Goal: Use online tool/utility: Utilize a website feature to perform a specific function

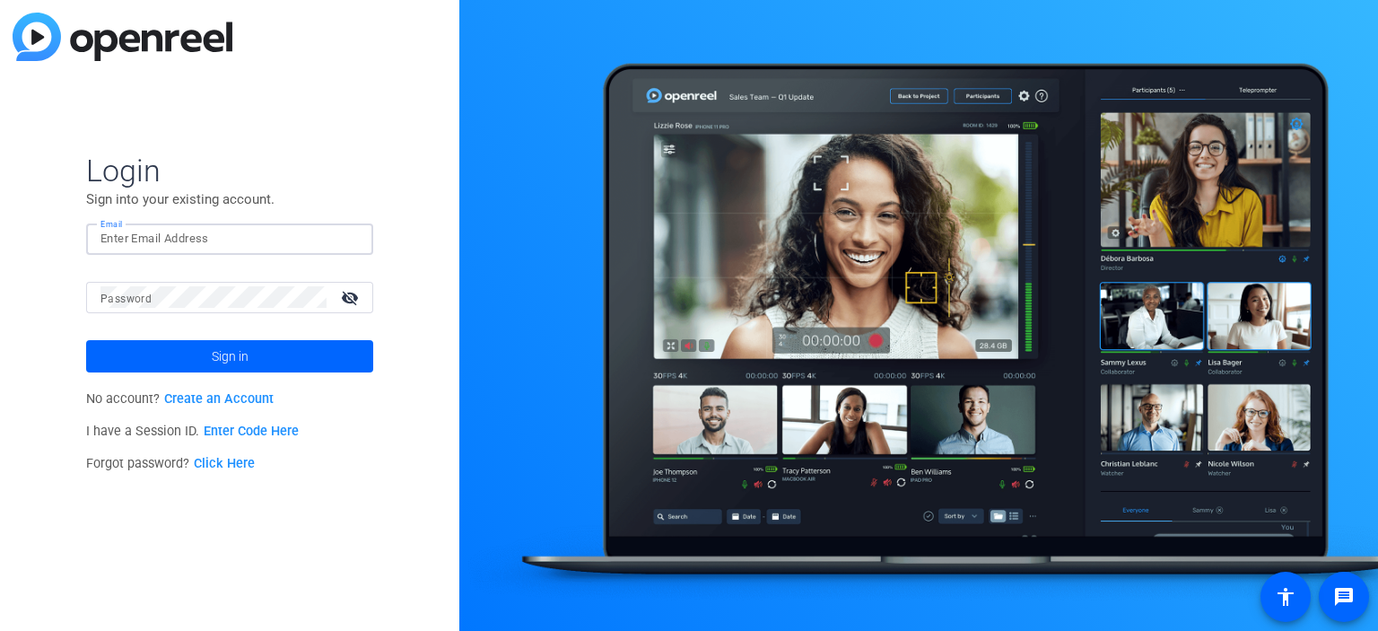
click at [312, 239] on input "Email" at bounding box center [229, 239] width 258 height 22
click at [248, 430] on link "Enter Code Here" at bounding box center [251, 430] width 95 height 15
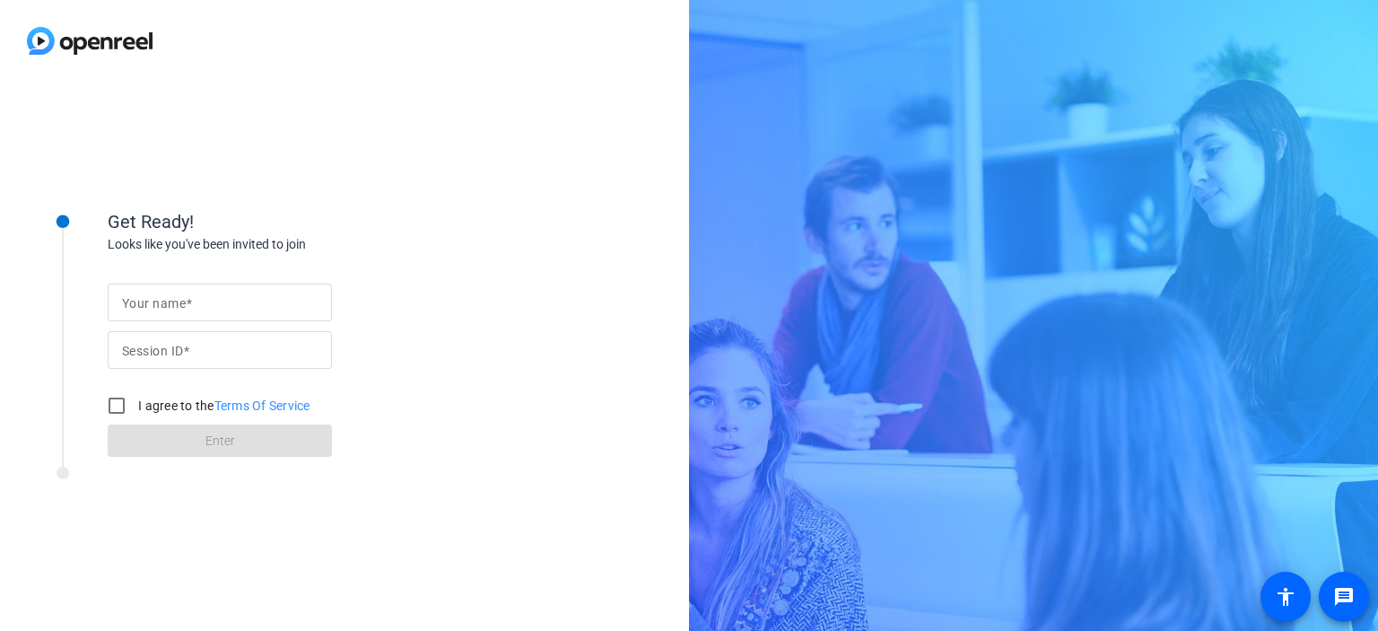
click at [220, 310] on input "Your name" at bounding box center [220, 303] width 196 height 22
type input "[PERSON_NAME]"
type input "6Hg8"
click at [109, 408] on input "I agree to the Terms Of Service" at bounding box center [117, 405] width 36 height 36
checkbox input "true"
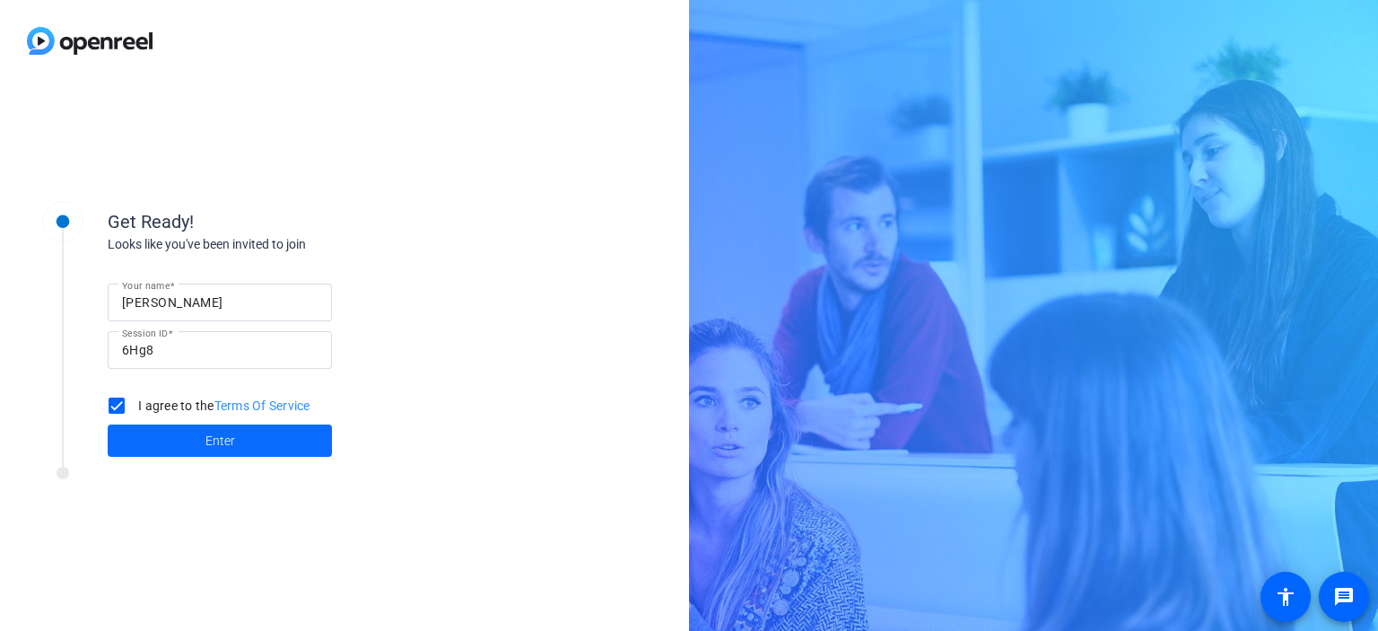
click at [158, 433] on span at bounding box center [220, 440] width 224 height 43
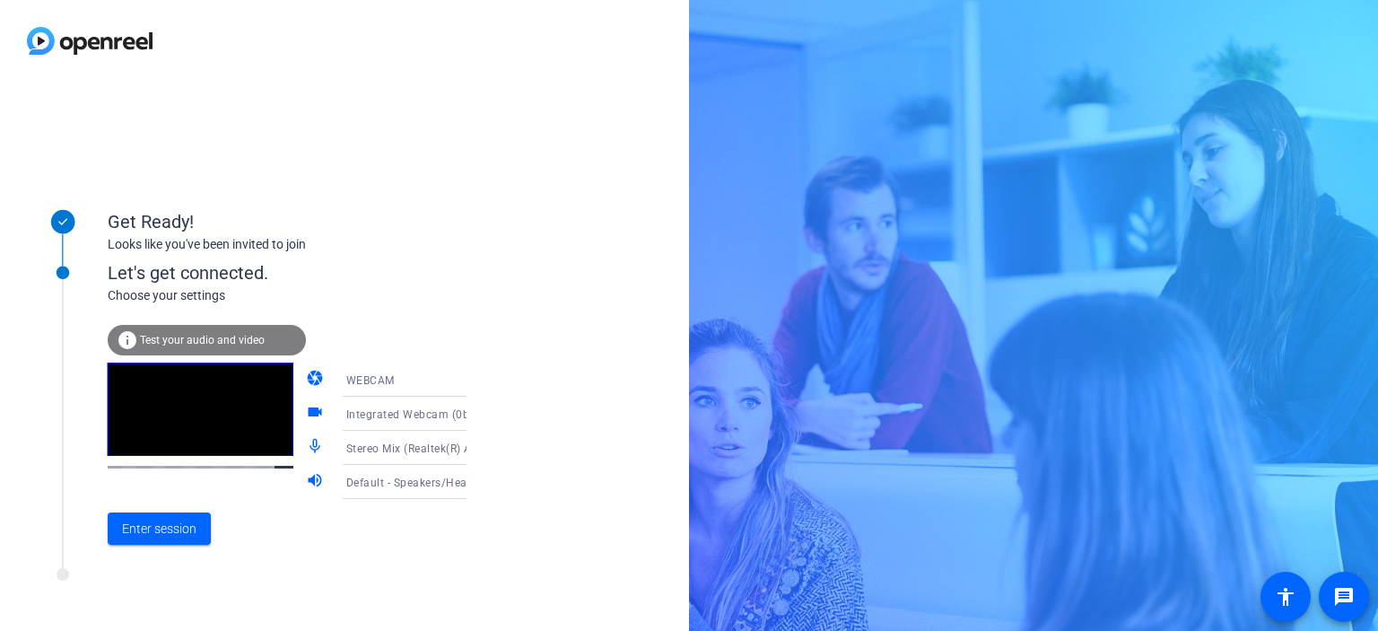
click at [211, 334] on span "Test your audio and video" at bounding box center [202, 340] width 125 height 13
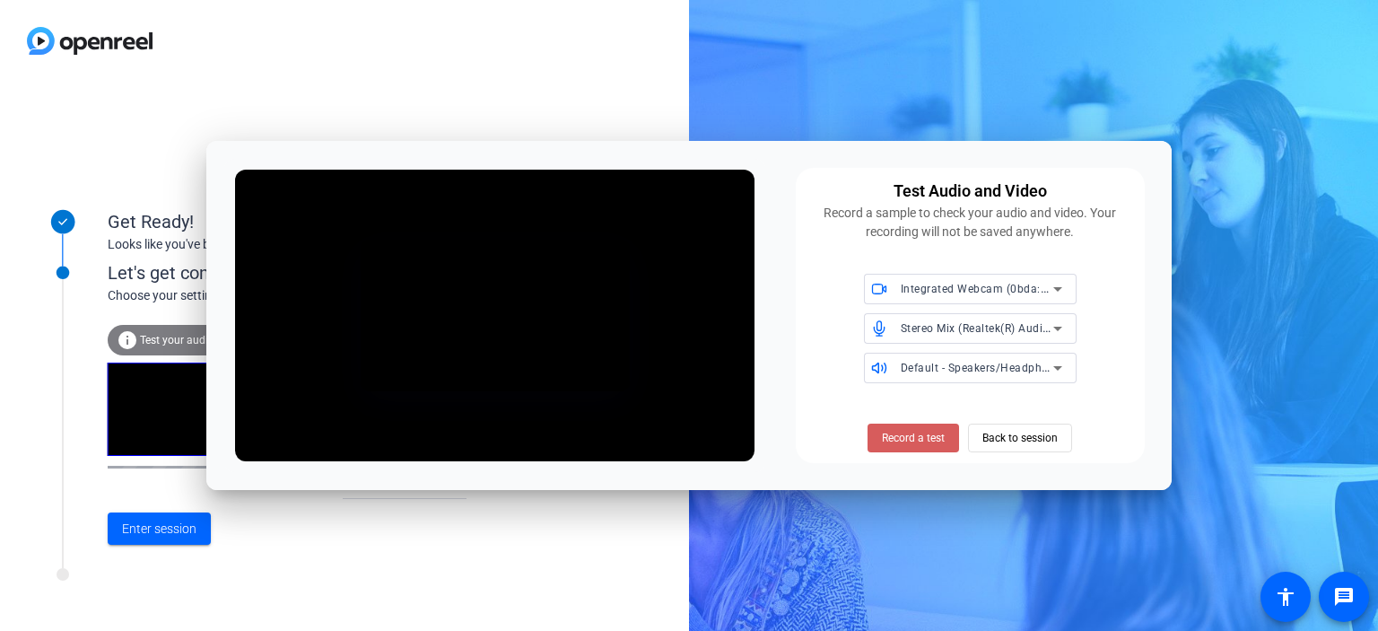
click at [922, 440] on span "Record a test" at bounding box center [913, 438] width 63 height 16
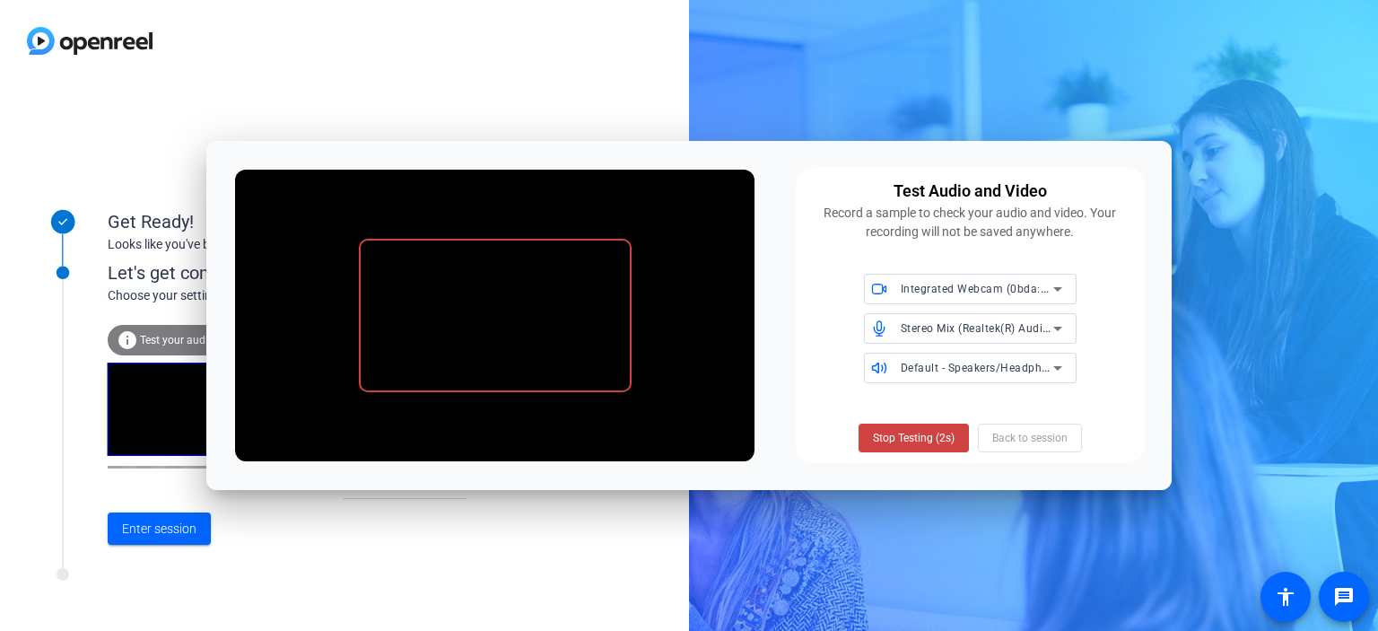
click at [1007, 431] on div "Stop Testing (2s) Back to session" at bounding box center [969, 437] width 223 height 29
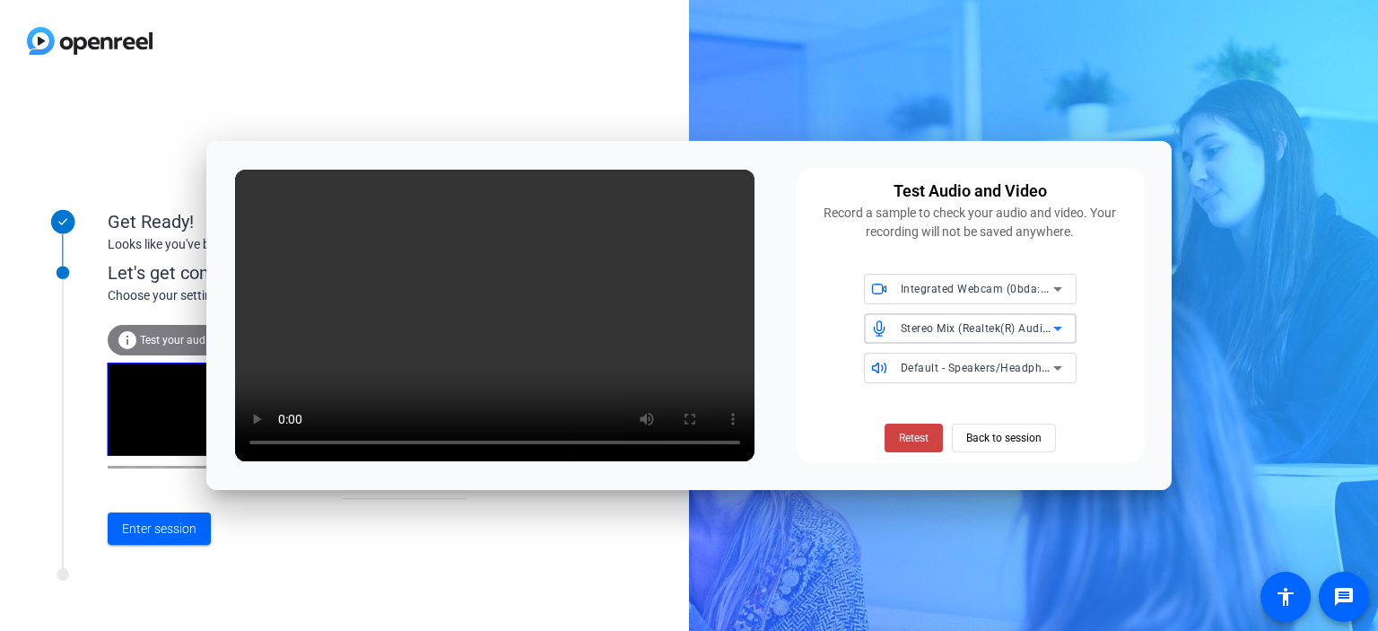
click at [1013, 327] on span "Stereo Mix (Realtek(R) Audio)" at bounding box center [977, 327] width 153 height 14
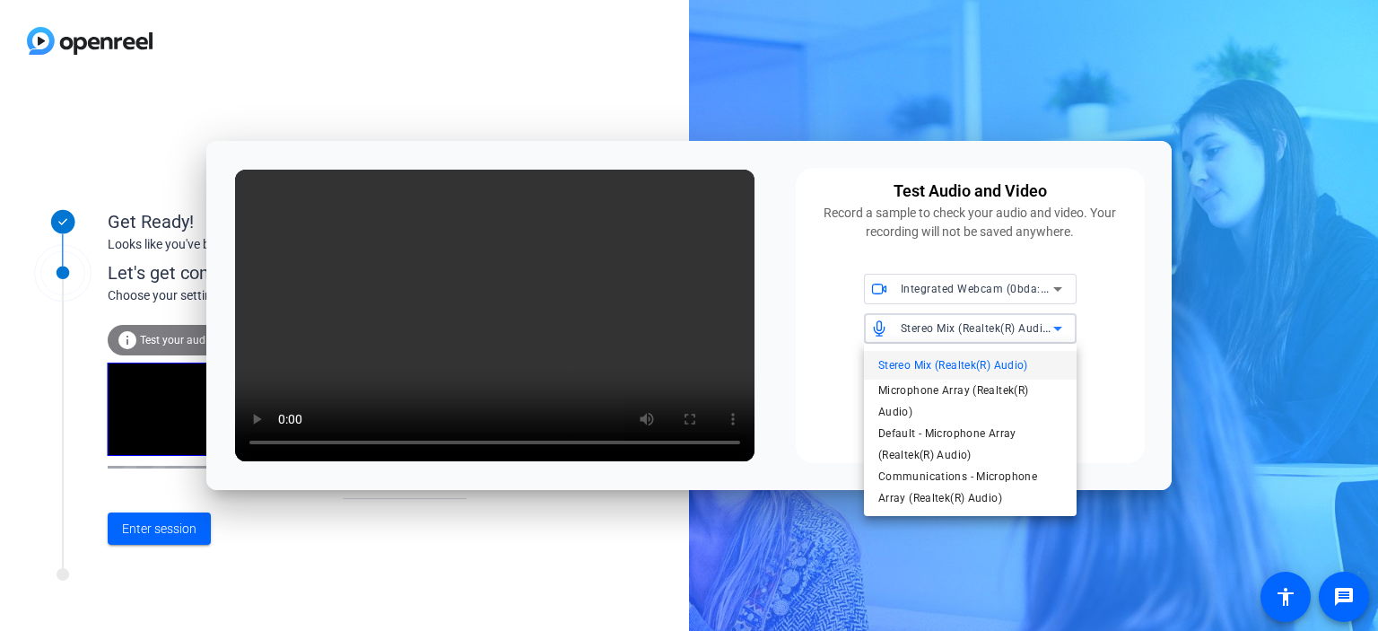
click at [994, 328] on div at bounding box center [689, 315] width 1378 height 631
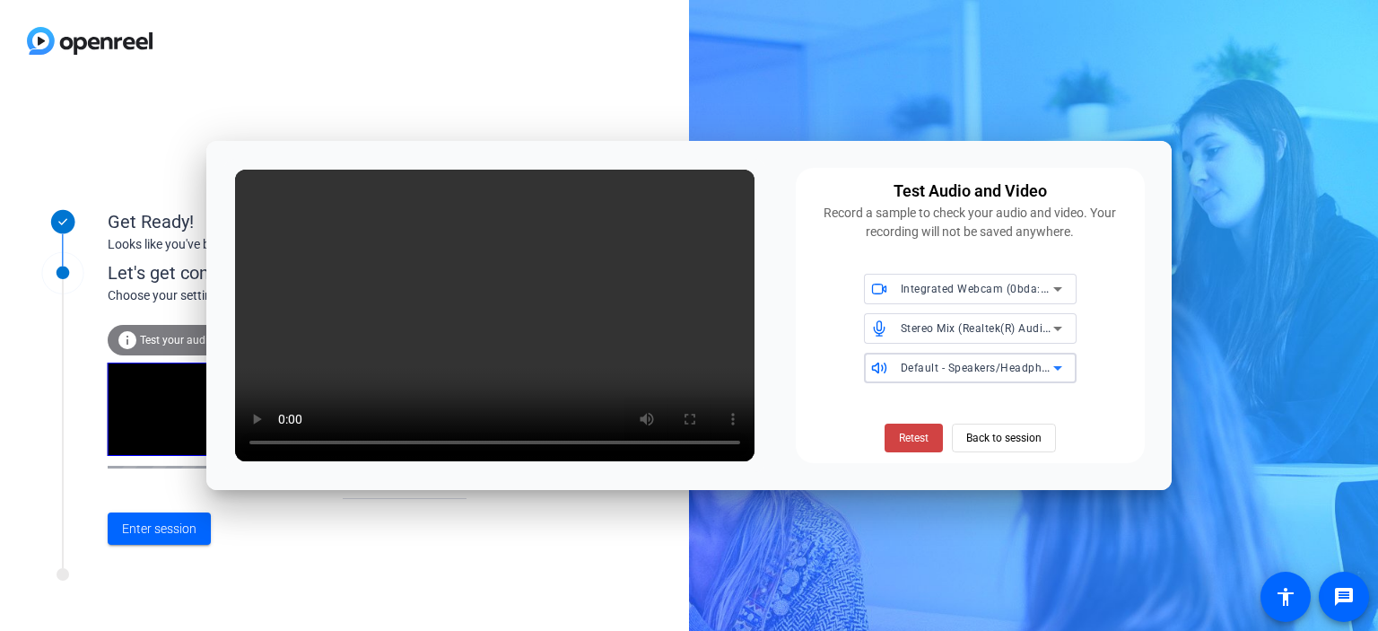
click at [939, 367] on span "Default - Speakers/Headphones (Realtek(R) Audio)" at bounding box center [1033, 367] width 265 height 14
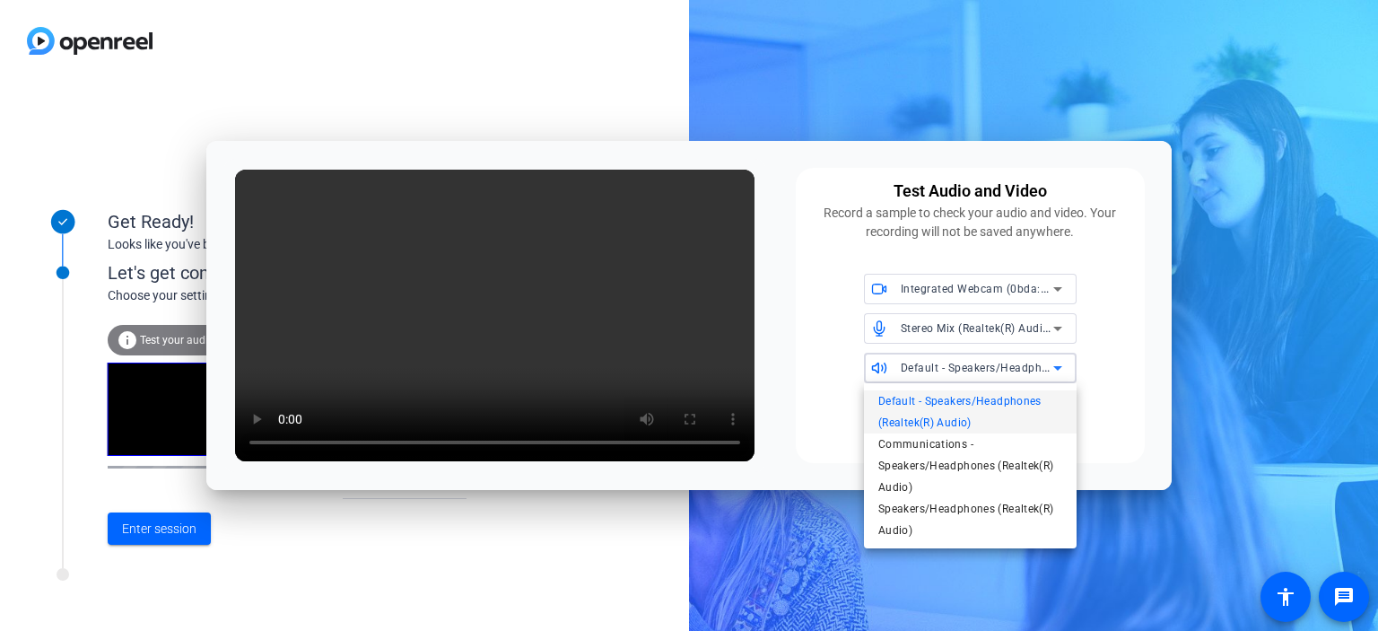
click at [936, 367] on div at bounding box center [689, 315] width 1378 height 631
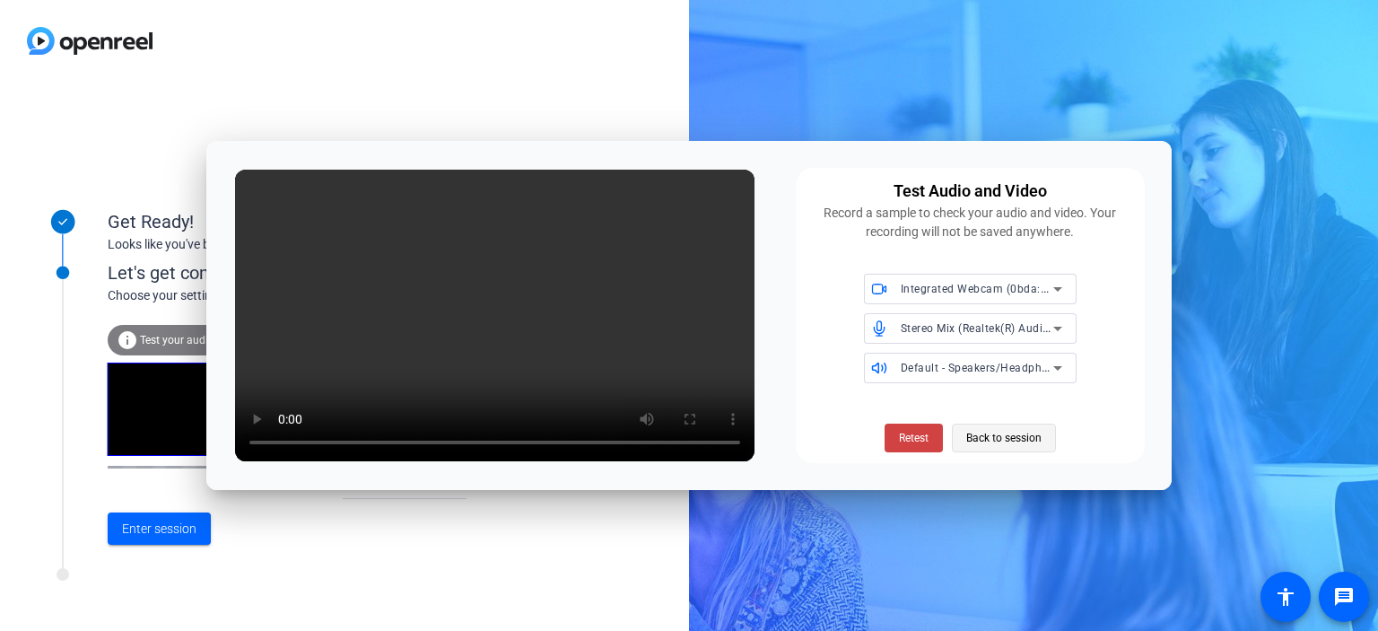
click at [997, 440] on span "Back to session" at bounding box center [1003, 438] width 75 height 34
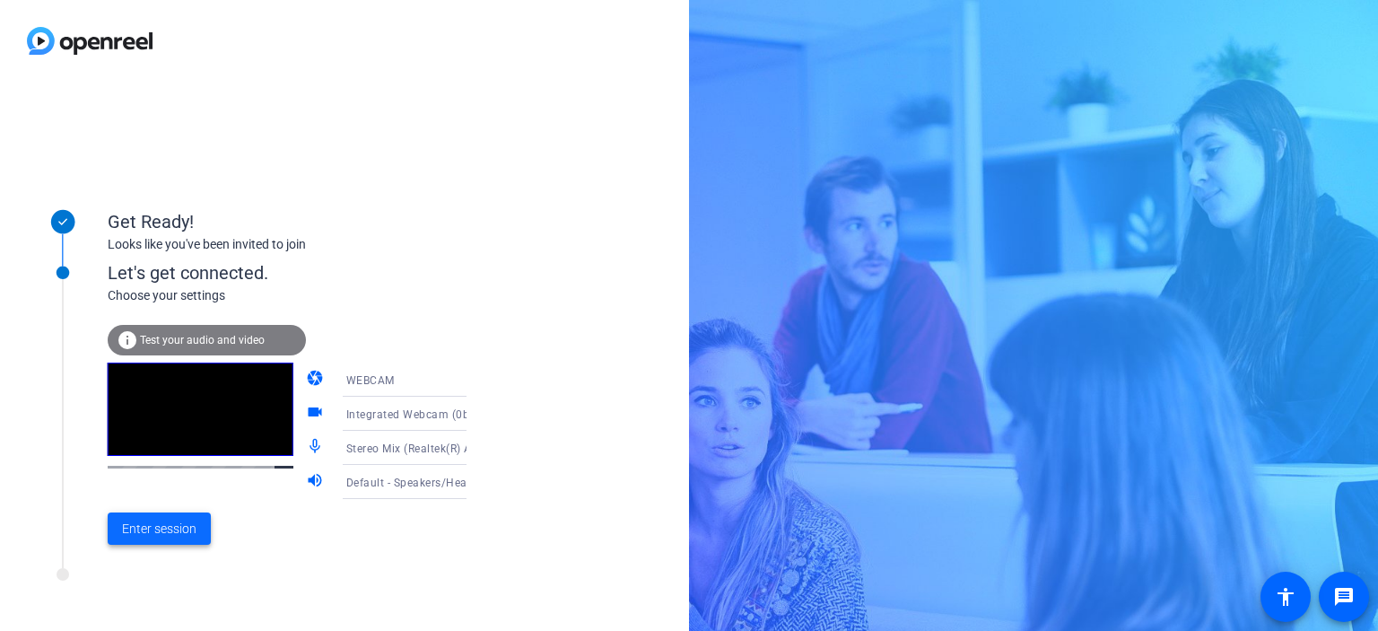
click at [146, 525] on span "Enter session" at bounding box center [159, 528] width 74 height 19
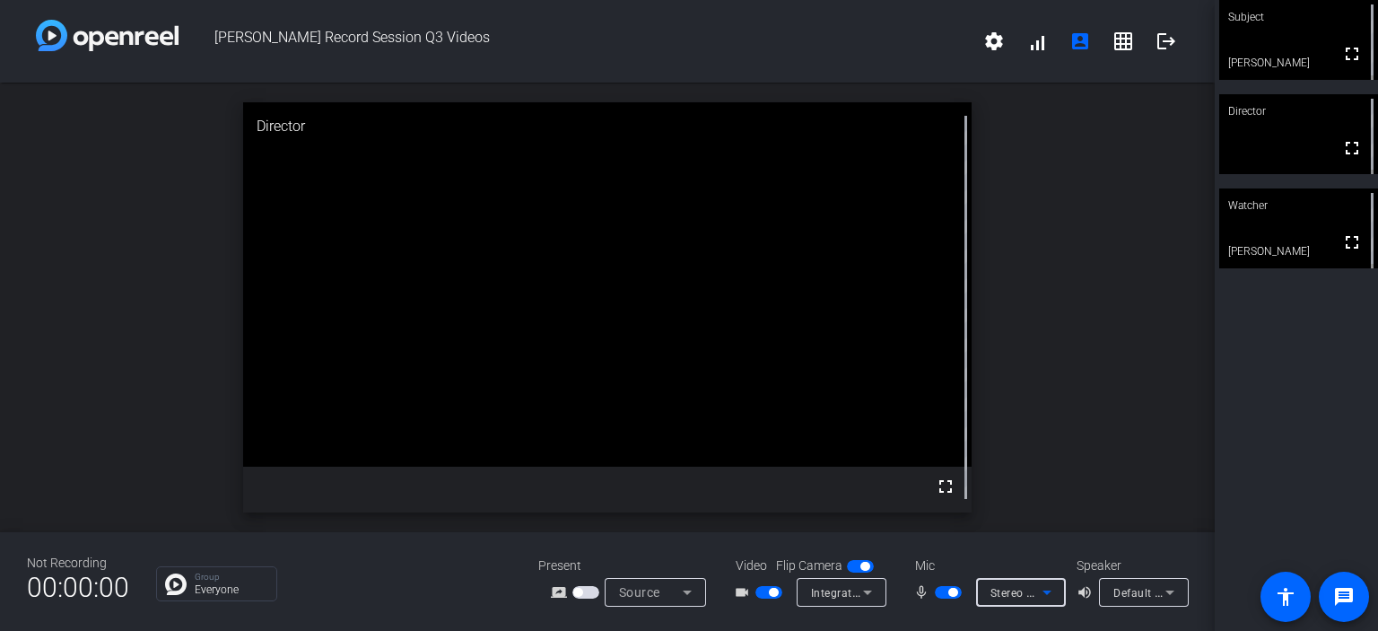
click at [1043, 589] on icon at bounding box center [1047, 592] width 22 height 22
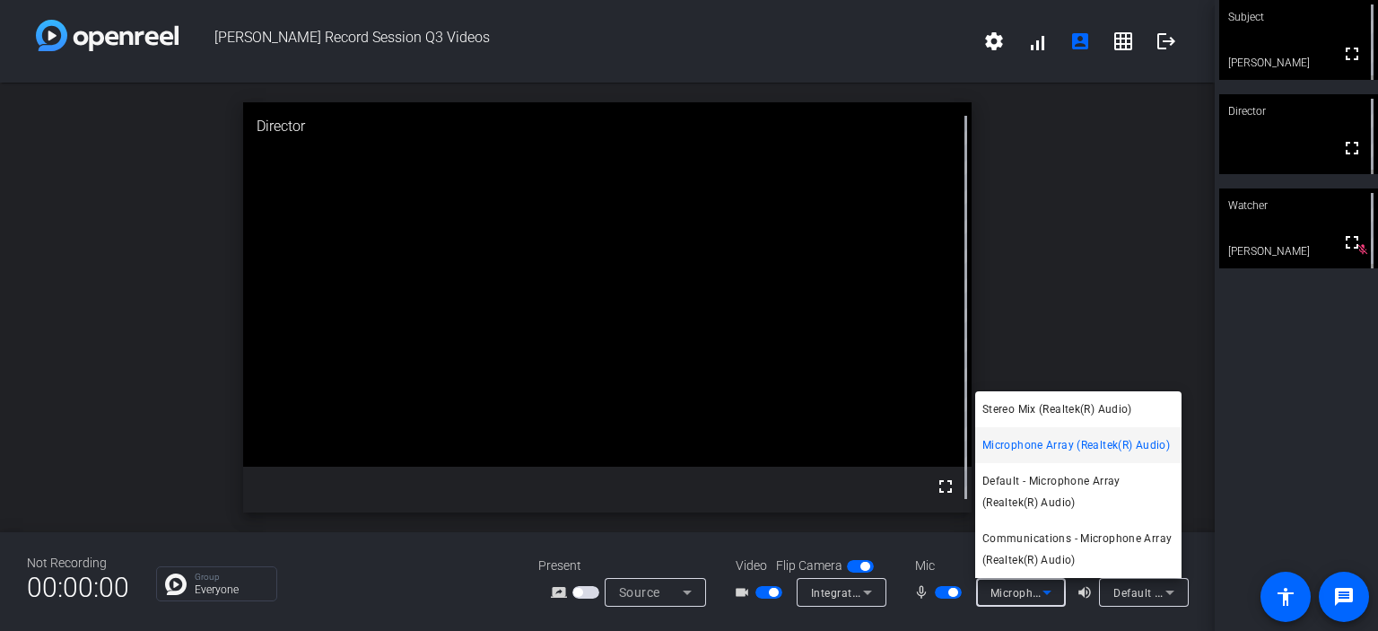
click at [1256, 365] on div at bounding box center [689, 315] width 1378 height 631
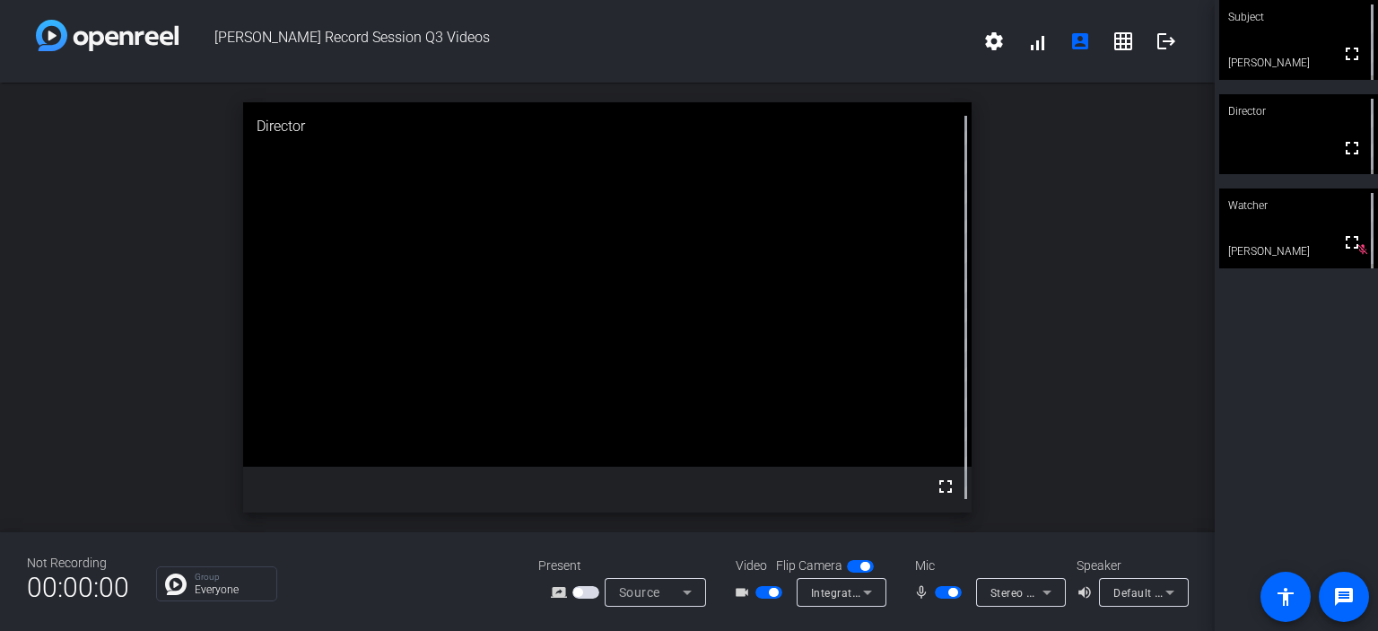
click at [1166, 590] on icon at bounding box center [1170, 592] width 22 height 22
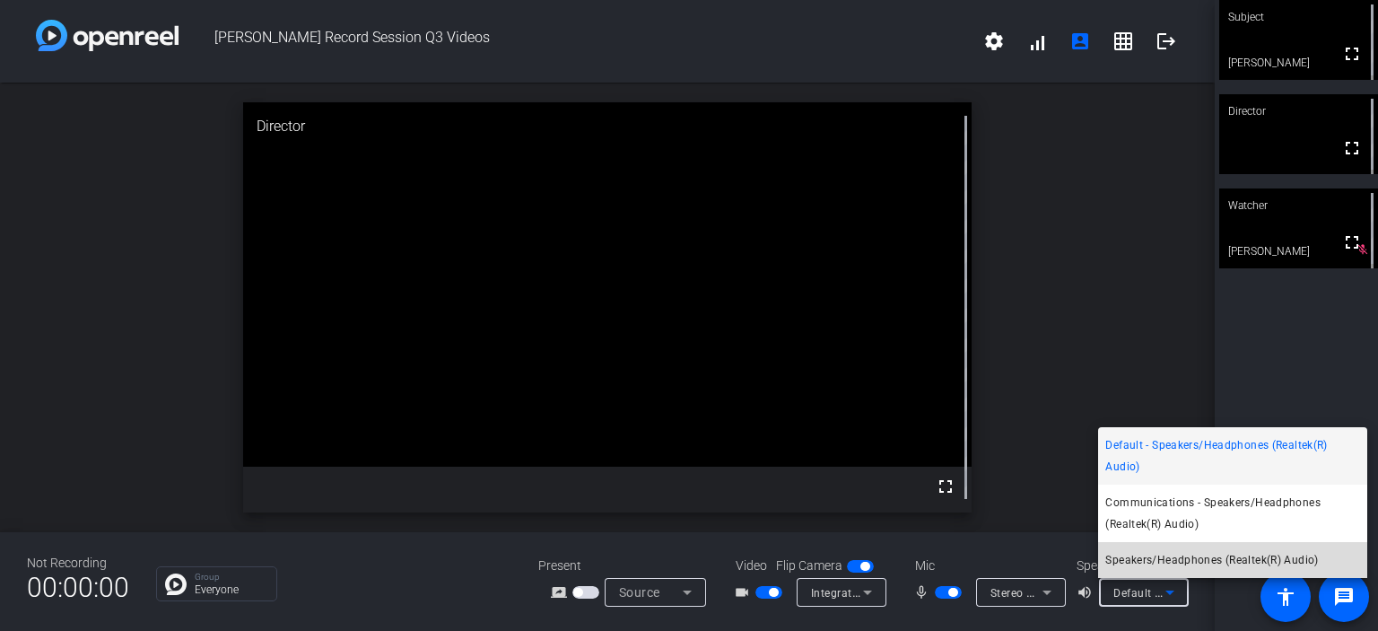
click at [1167, 557] on span "Speakers/Headphones (Realtek(R) Audio)" at bounding box center [1211, 560] width 213 height 22
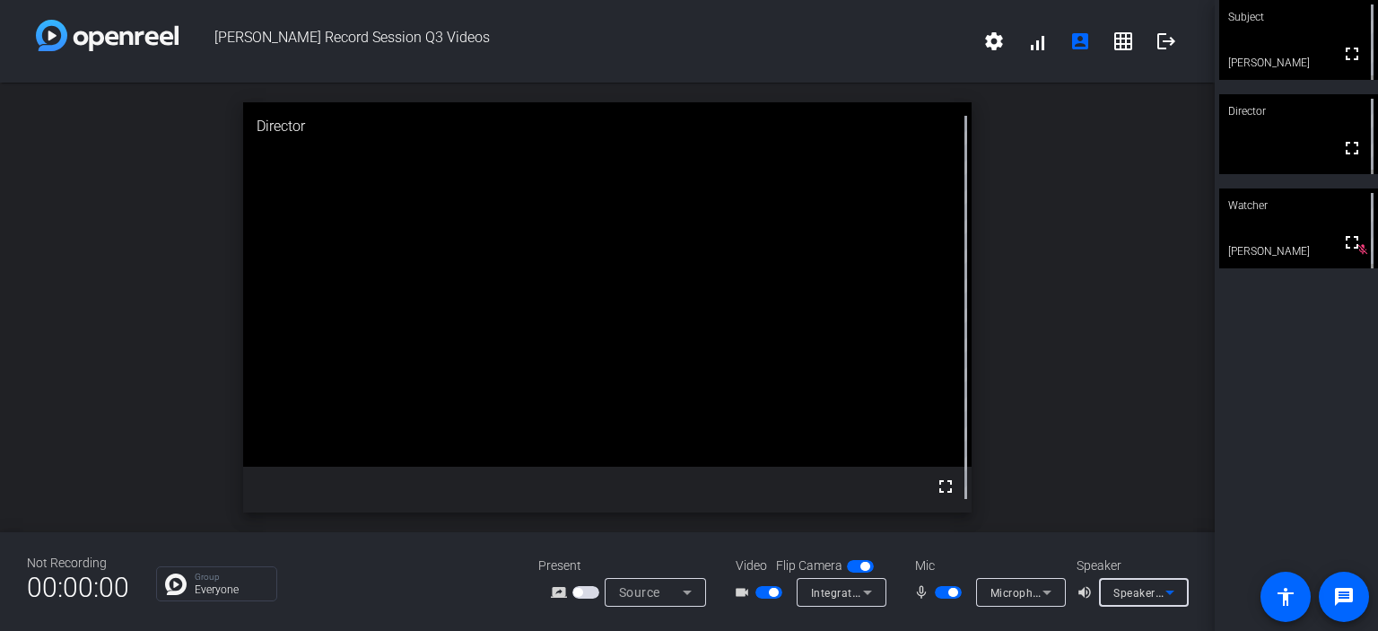
click at [1168, 592] on icon at bounding box center [1169, 592] width 9 height 4
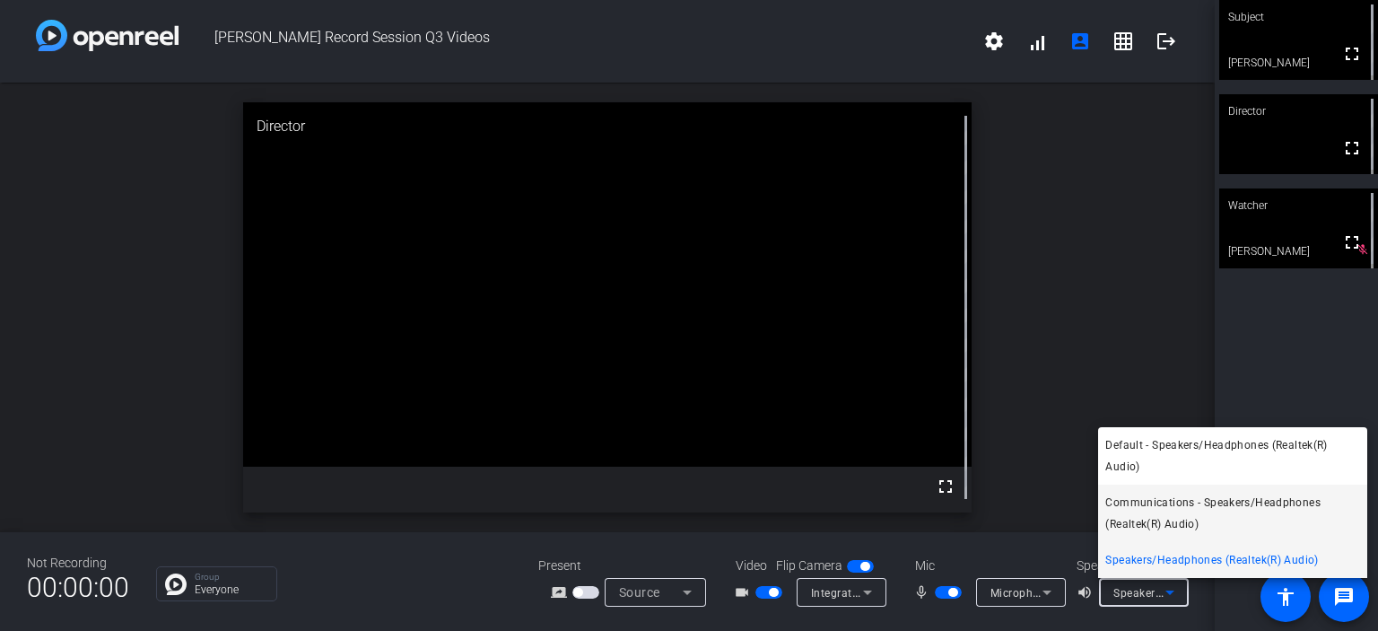
click at [1150, 514] on span "Communications - Speakers/Headphones (Realtek(R) Audio)" at bounding box center [1232, 513] width 255 height 43
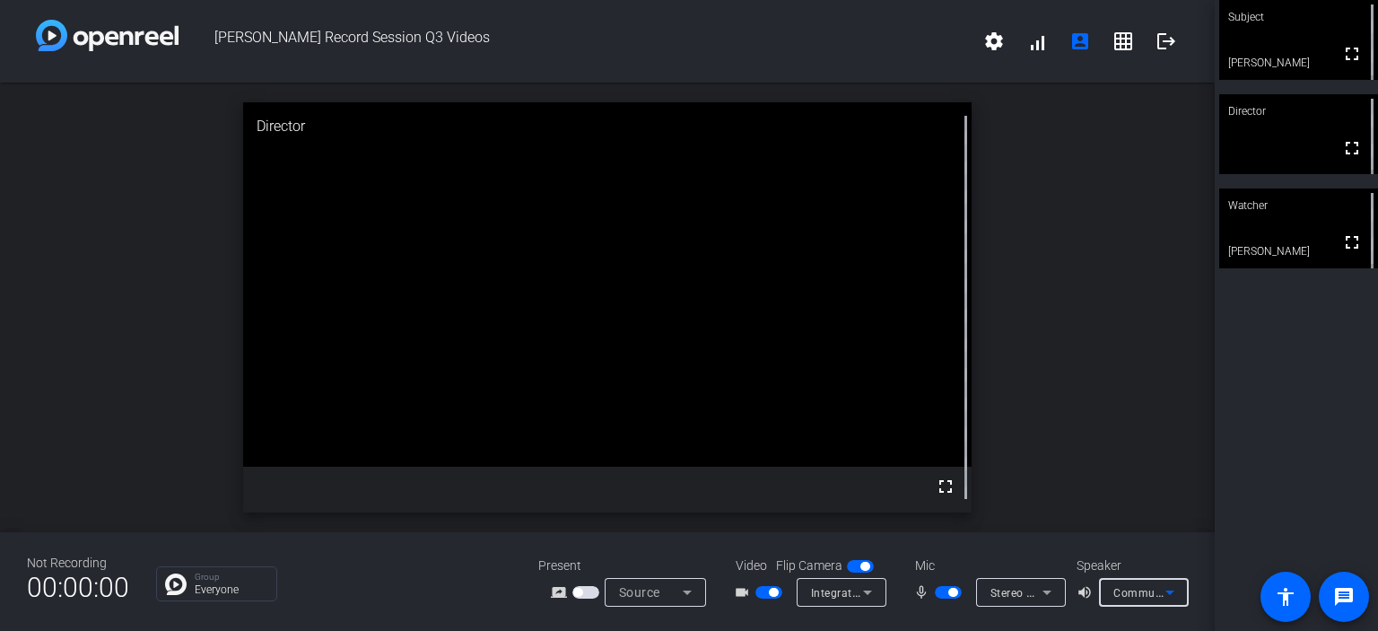
click at [939, 590] on span "button" at bounding box center [948, 592] width 27 height 13
click at [939, 590] on span "button" at bounding box center [940, 592] width 9 height 9
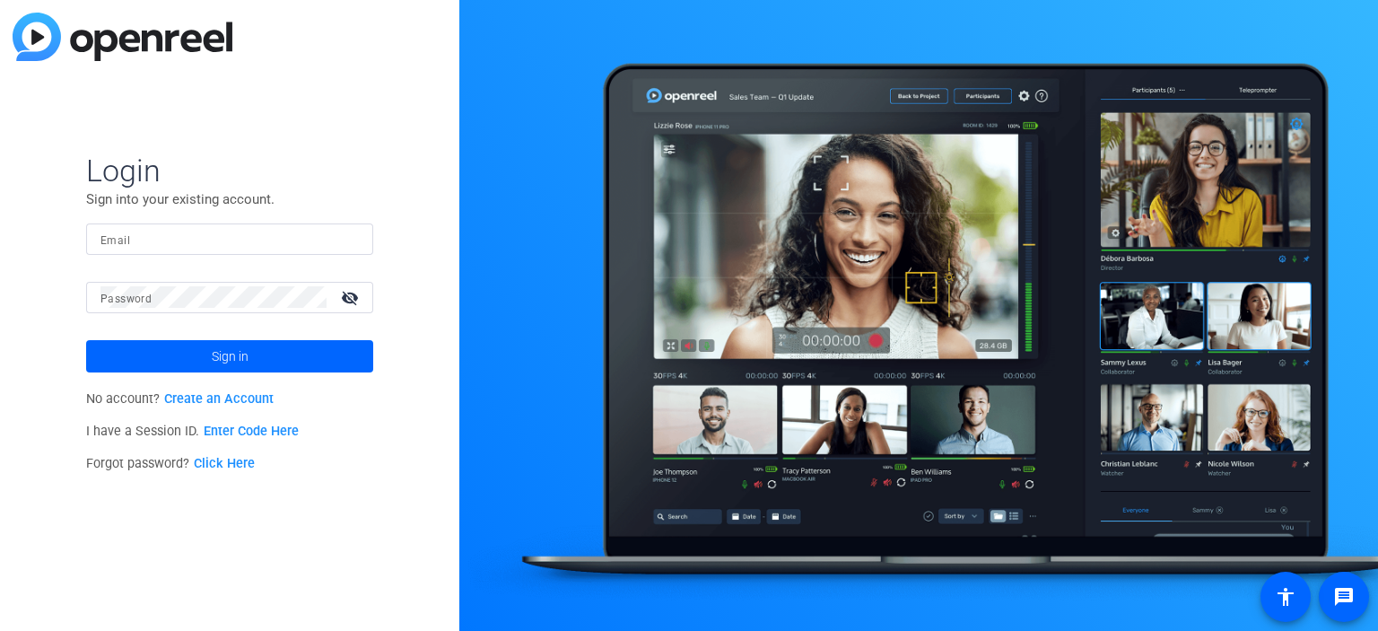
click at [242, 430] on link "Enter Code Here" at bounding box center [251, 430] width 95 height 15
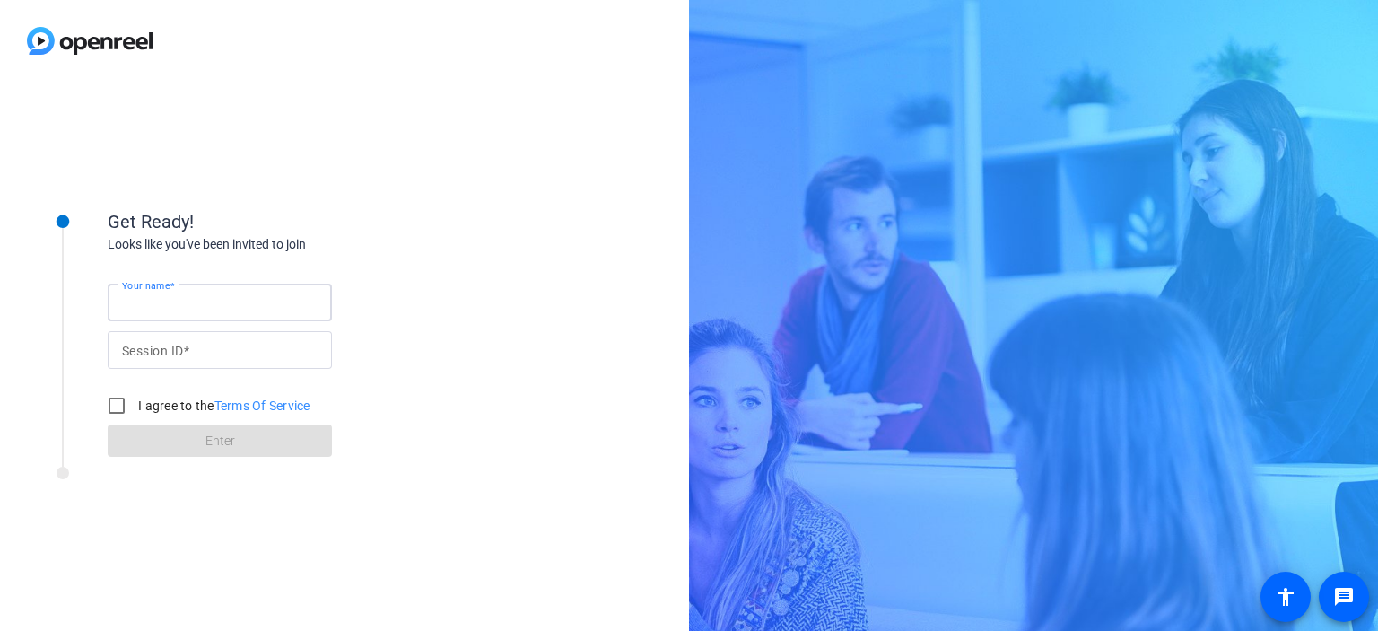
click at [228, 309] on input "Your name" at bounding box center [220, 303] width 196 height 22
type input "[PERSON_NAME]"
type input "6Hg8"
click at [114, 408] on input "I agree to the Terms Of Service" at bounding box center [117, 405] width 36 height 36
checkbox input "true"
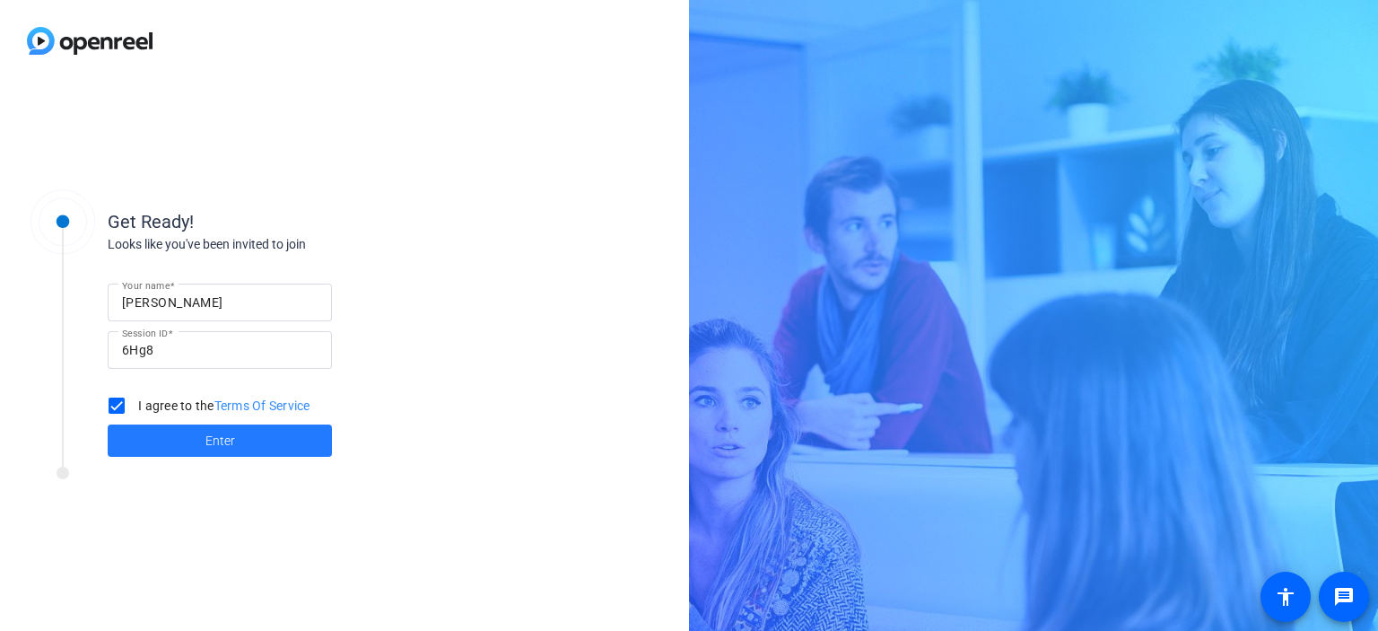
click at [207, 439] on span "Enter" at bounding box center [220, 440] width 30 height 19
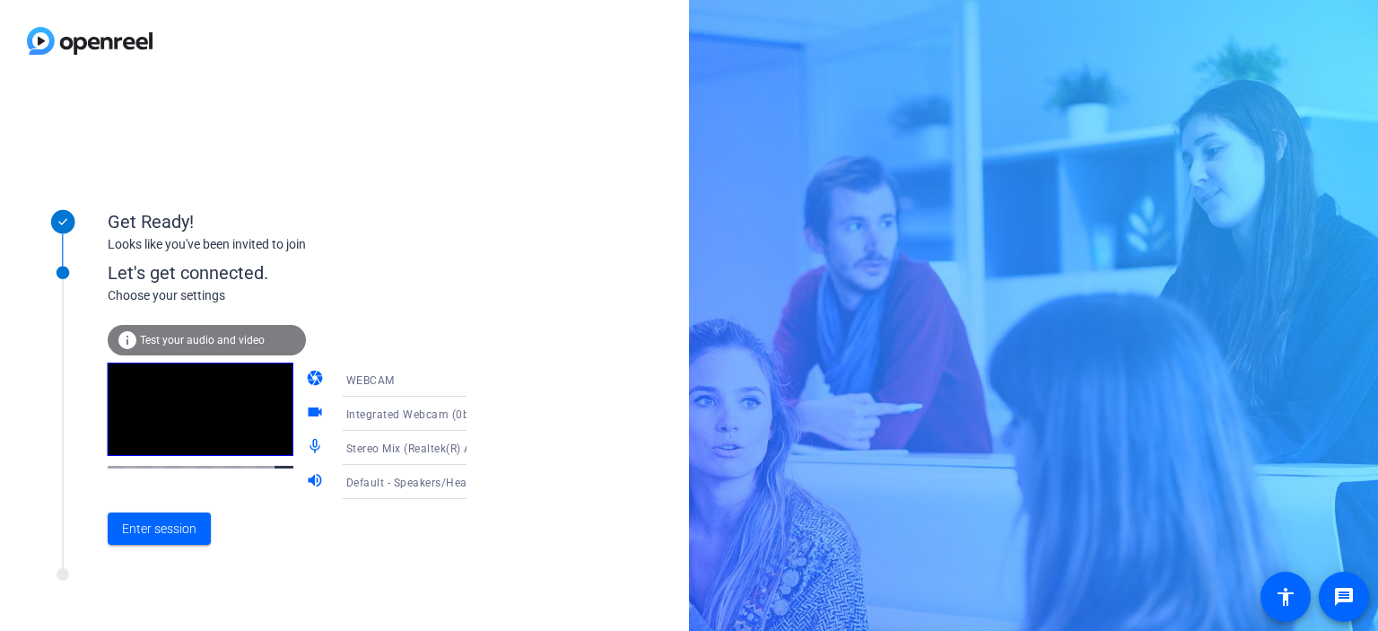
click at [215, 339] on span "Test your audio and video" at bounding box center [202, 340] width 125 height 13
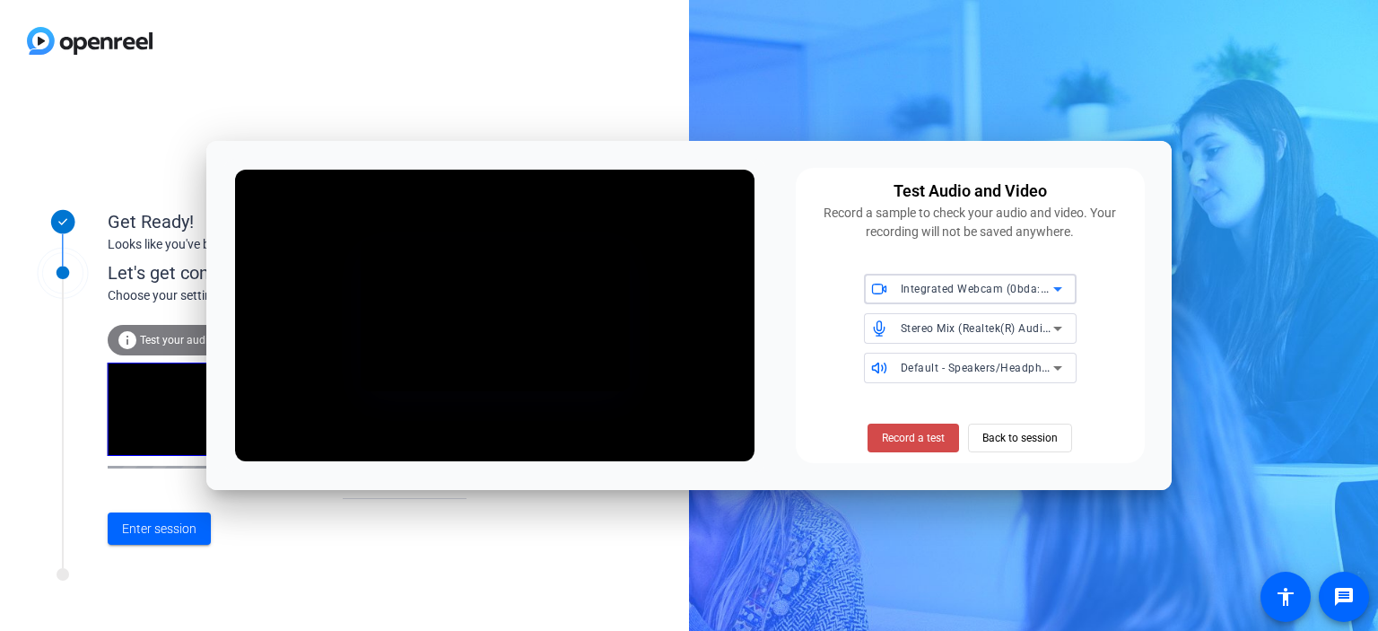
click at [920, 434] on span "Record a test" at bounding box center [913, 438] width 63 height 16
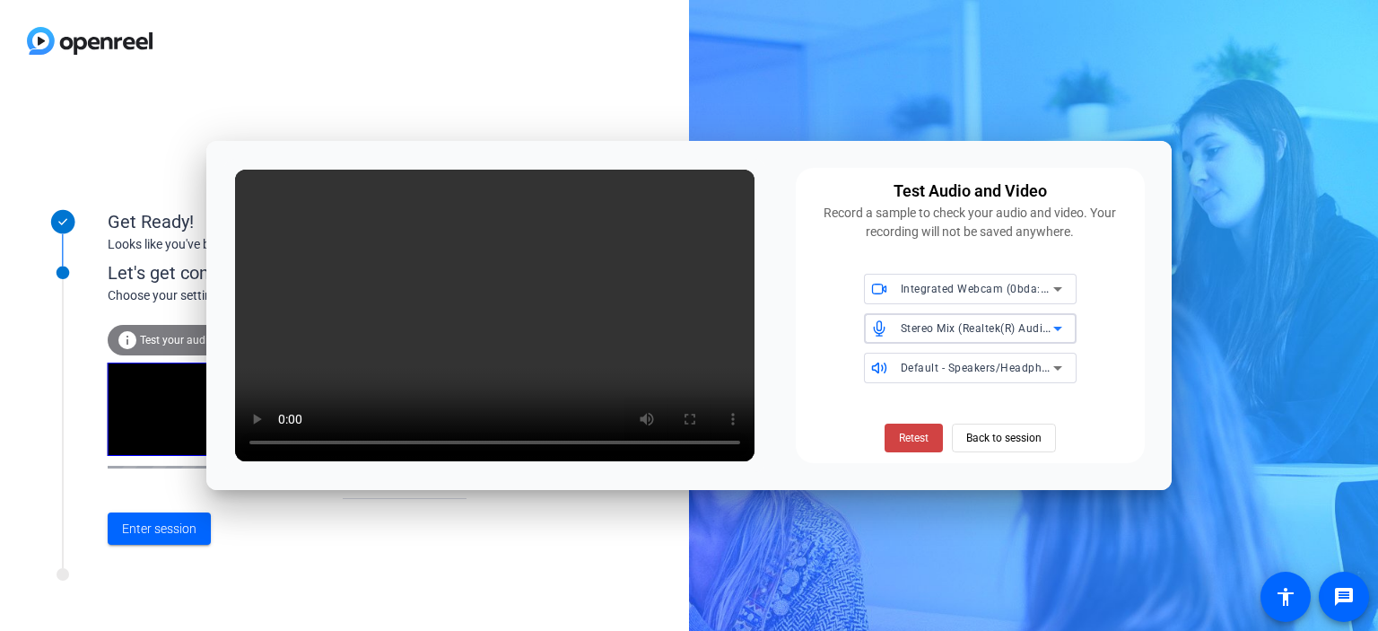
click at [1055, 326] on icon at bounding box center [1057, 328] width 9 height 4
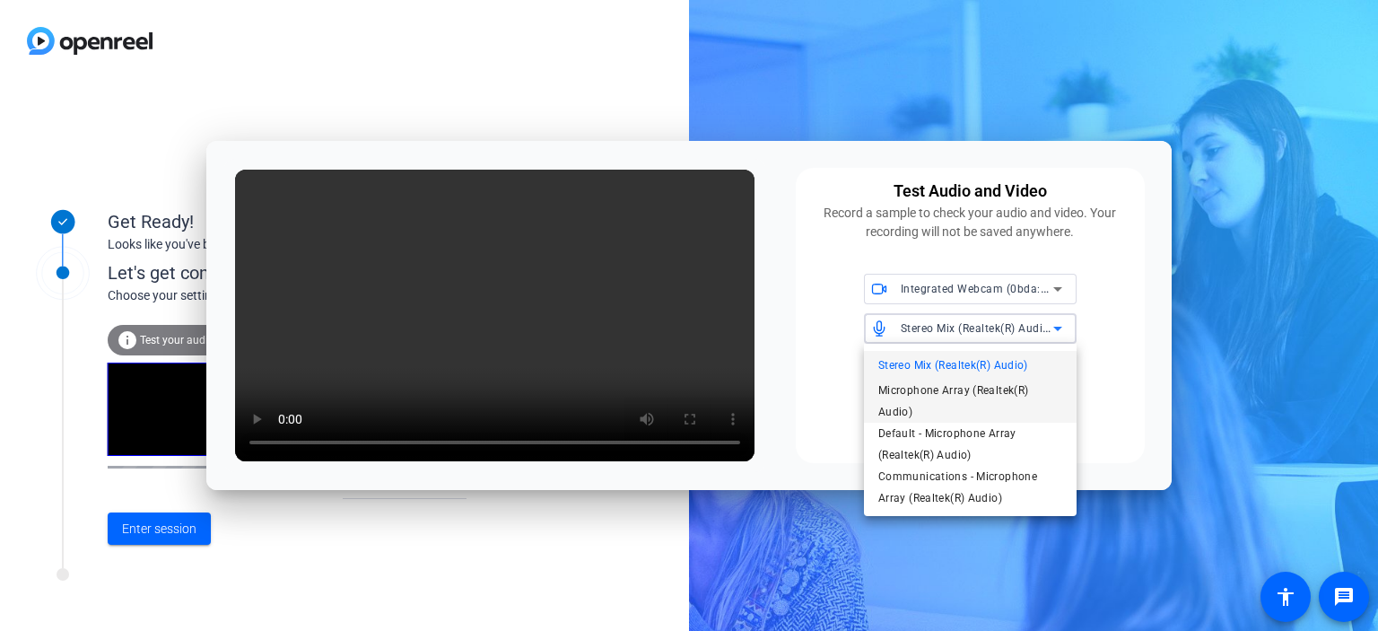
click at [962, 389] on span "Microphone Array (Realtek(R) Audio)" at bounding box center [970, 400] width 184 height 43
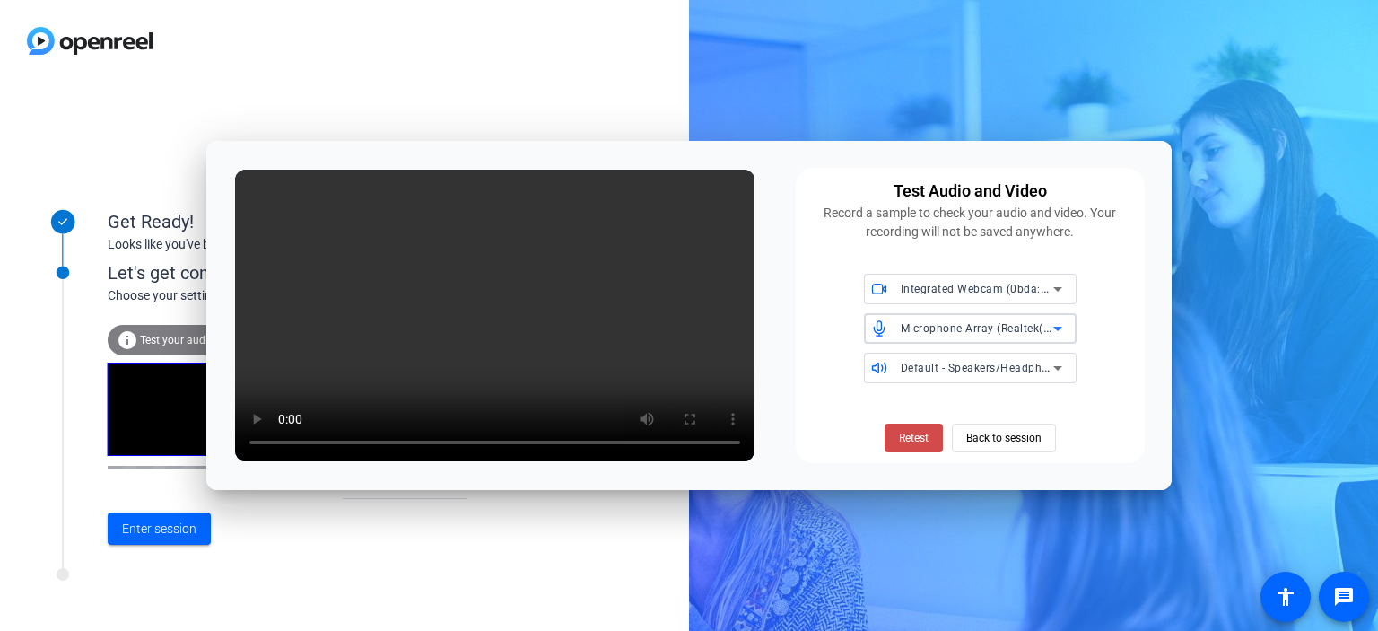
click at [915, 440] on span "Retest" at bounding box center [914, 438] width 30 height 16
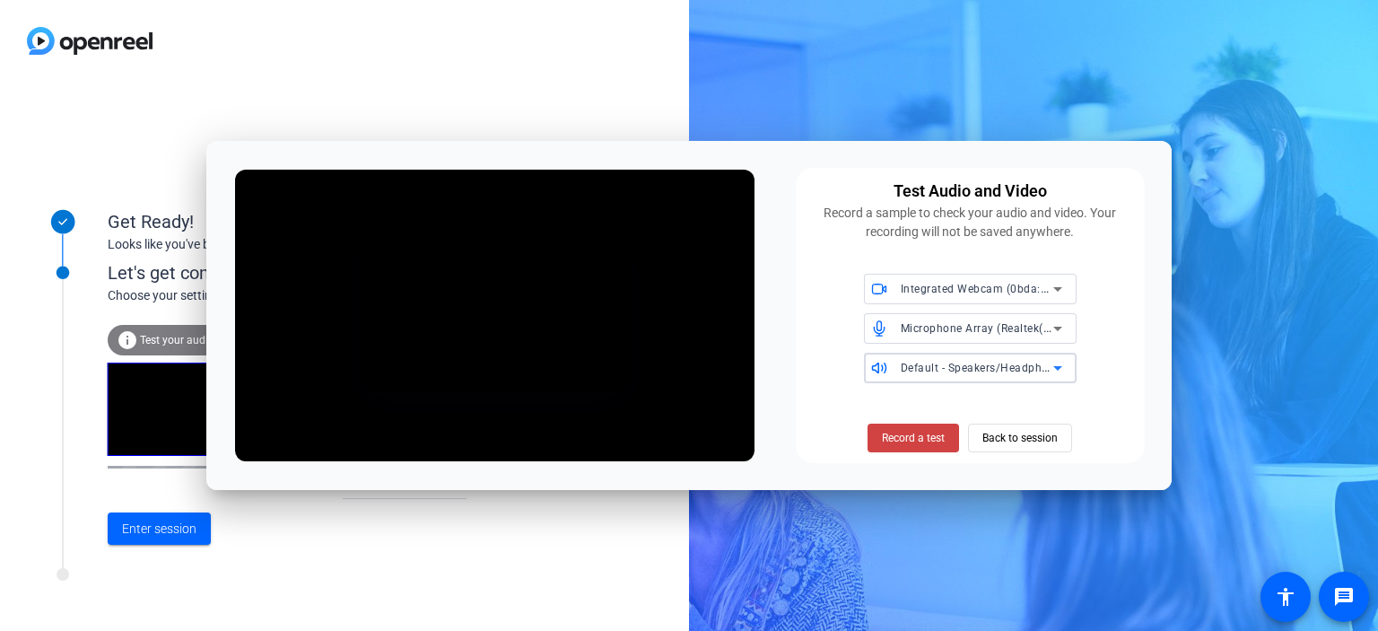
click at [1058, 368] on icon at bounding box center [1057, 368] width 9 height 4
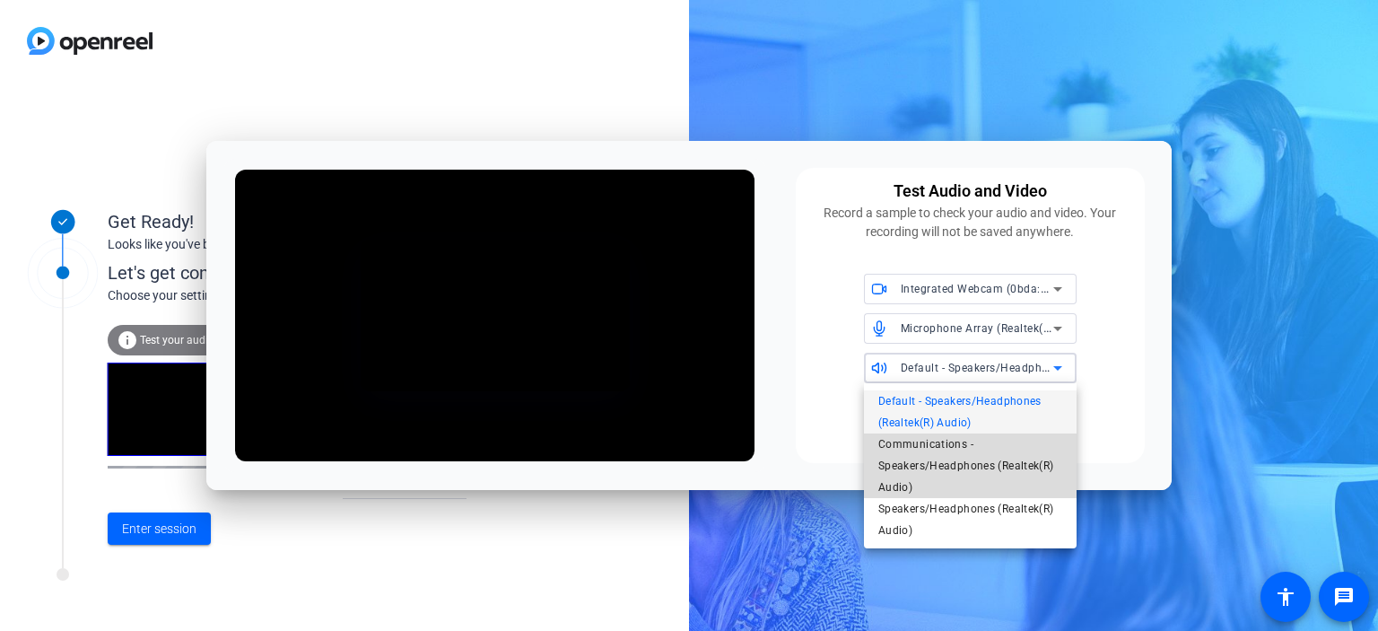
click at [982, 453] on span "Communications - Speakers/Headphones (Realtek(R) Audio)" at bounding box center [970, 465] width 184 height 65
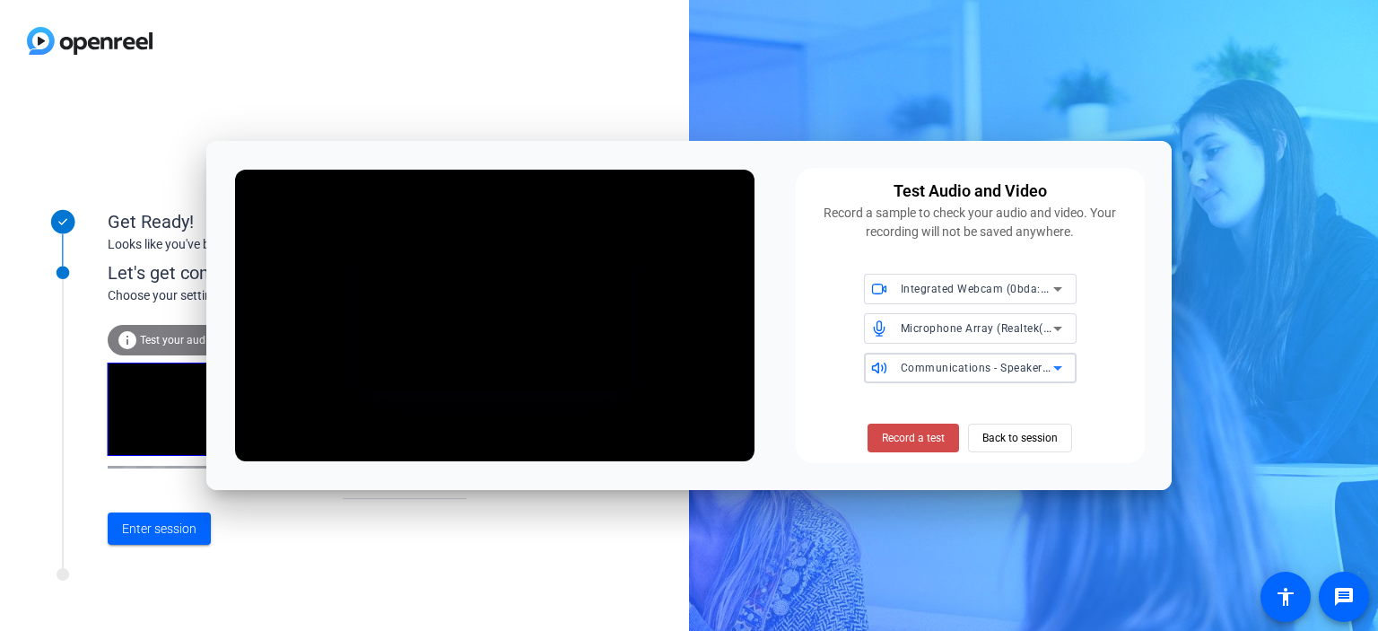
click at [925, 438] on span "Record a test" at bounding box center [913, 438] width 63 height 16
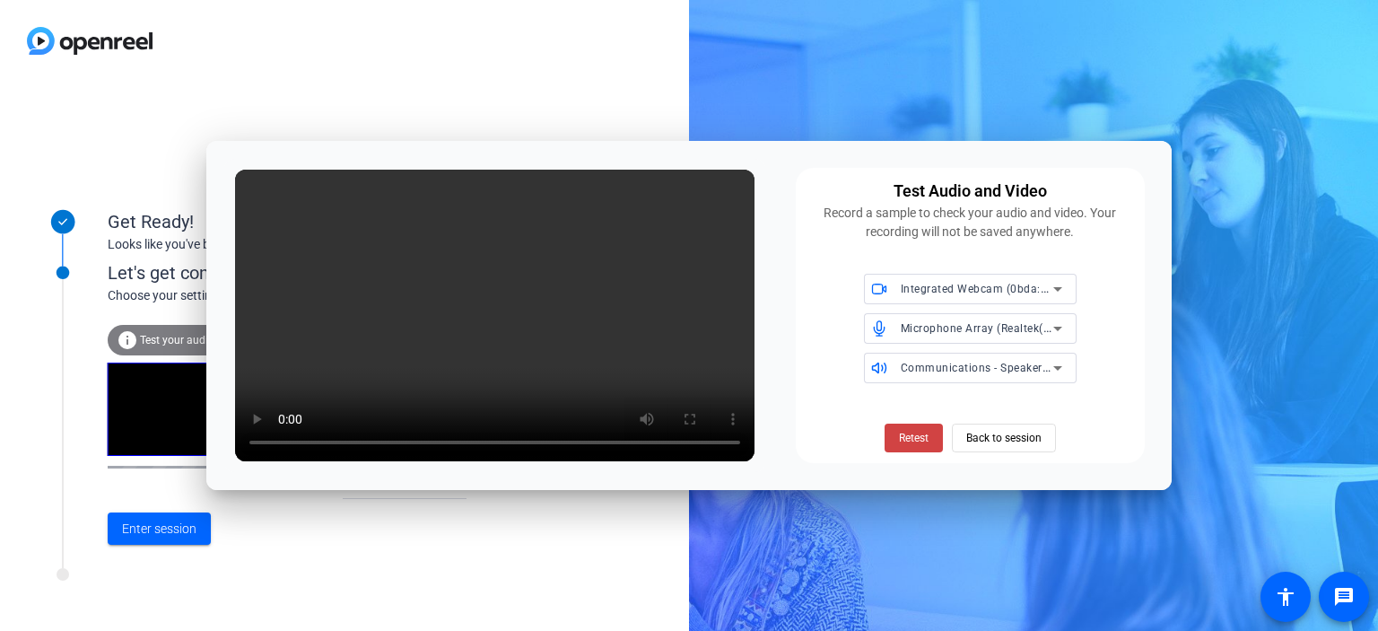
click at [653, 274] on video at bounding box center [494, 316] width 519 height 292
click at [1048, 364] on icon at bounding box center [1058, 368] width 22 height 22
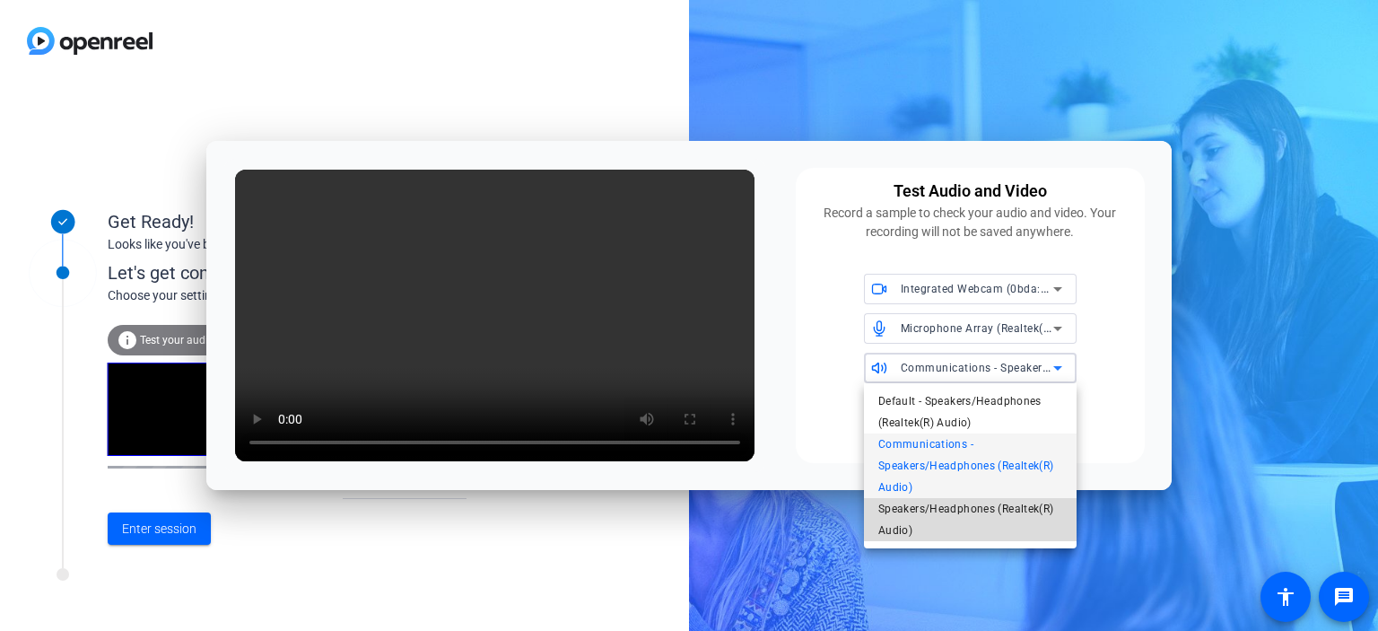
click at [974, 509] on span "Speakers/Headphones (Realtek(R) Audio)" at bounding box center [970, 519] width 184 height 43
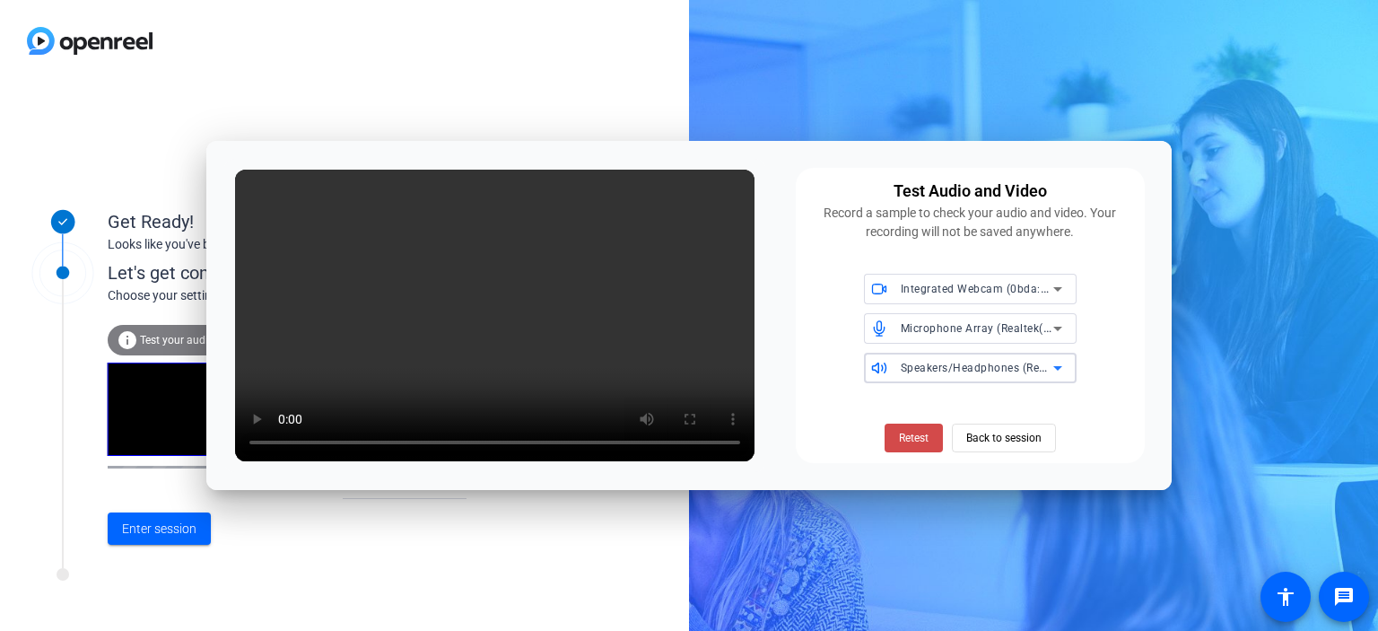
click at [903, 429] on span at bounding box center [913, 437] width 58 height 43
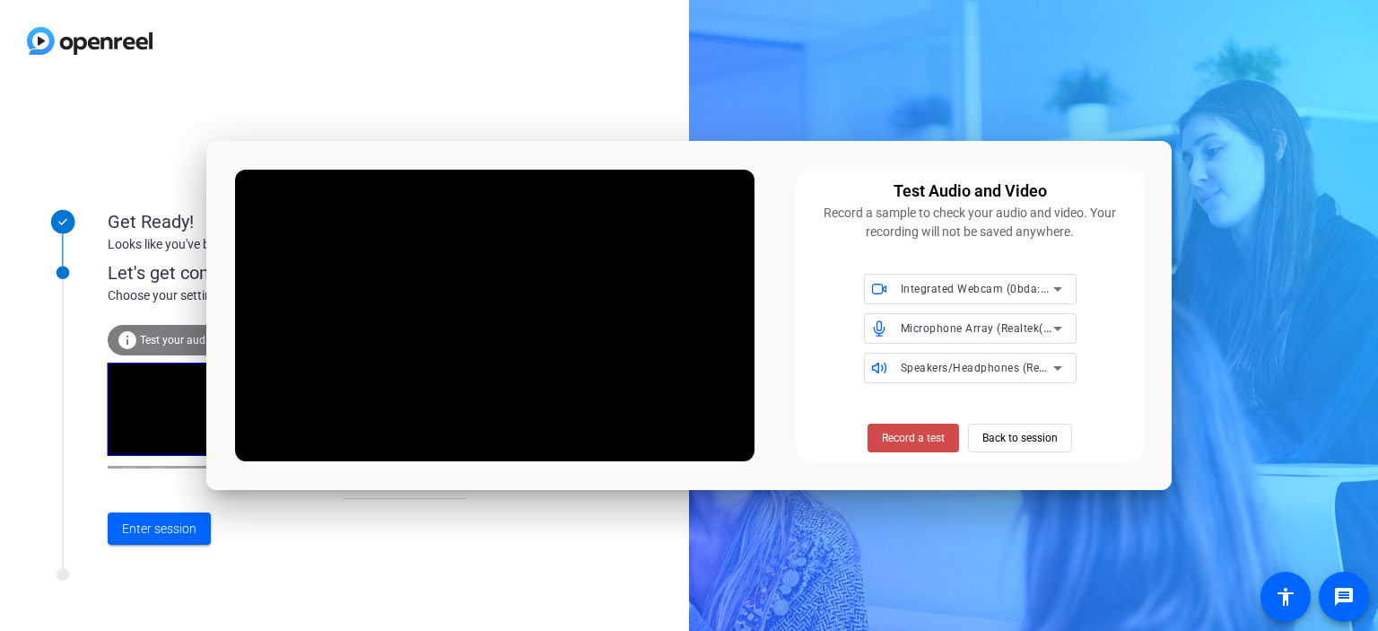
click at [912, 440] on span "Record a test" at bounding box center [913, 438] width 63 height 16
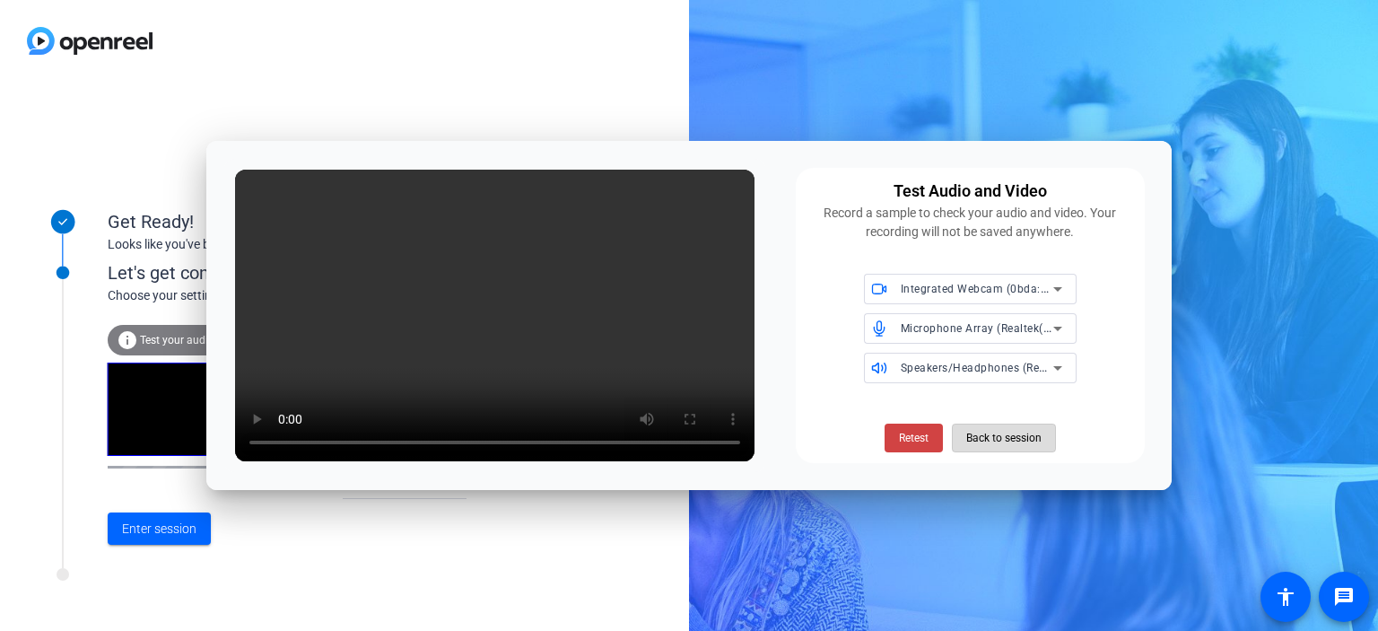
click at [999, 433] on span "Back to session" at bounding box center [1003, 438] width 75 height 34
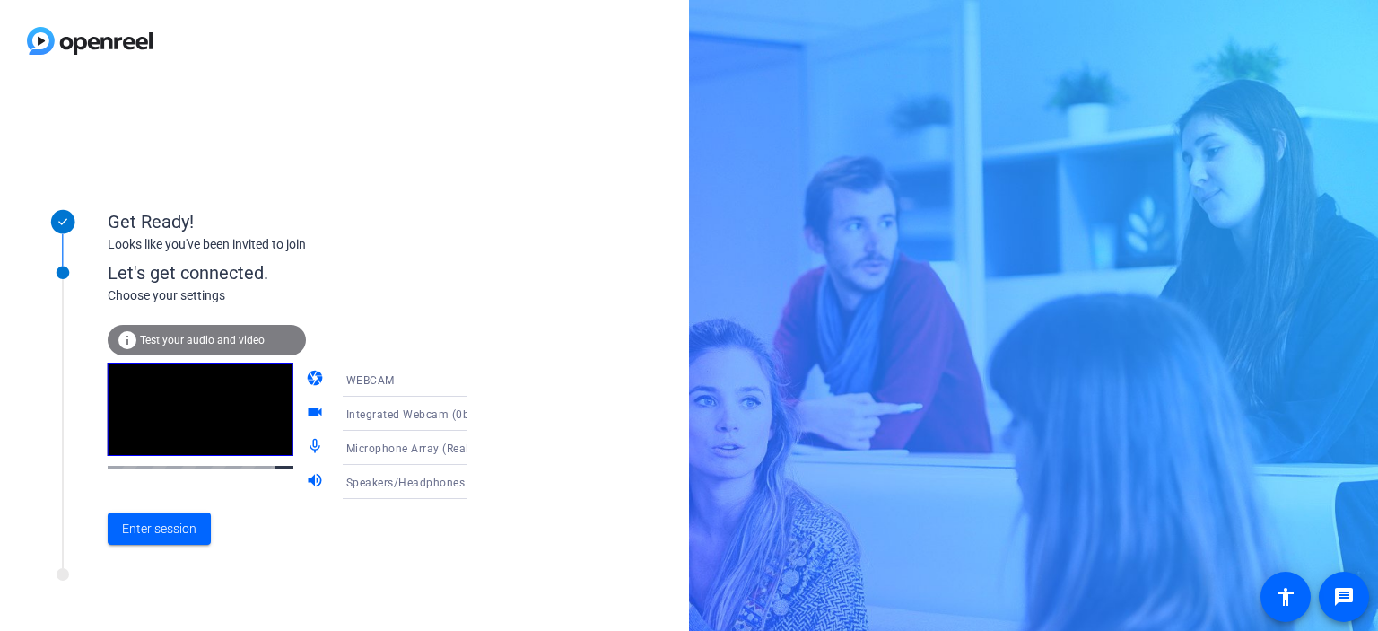
click at [474, 446] on icon at bounding box center [485, 448] width 22 height 22
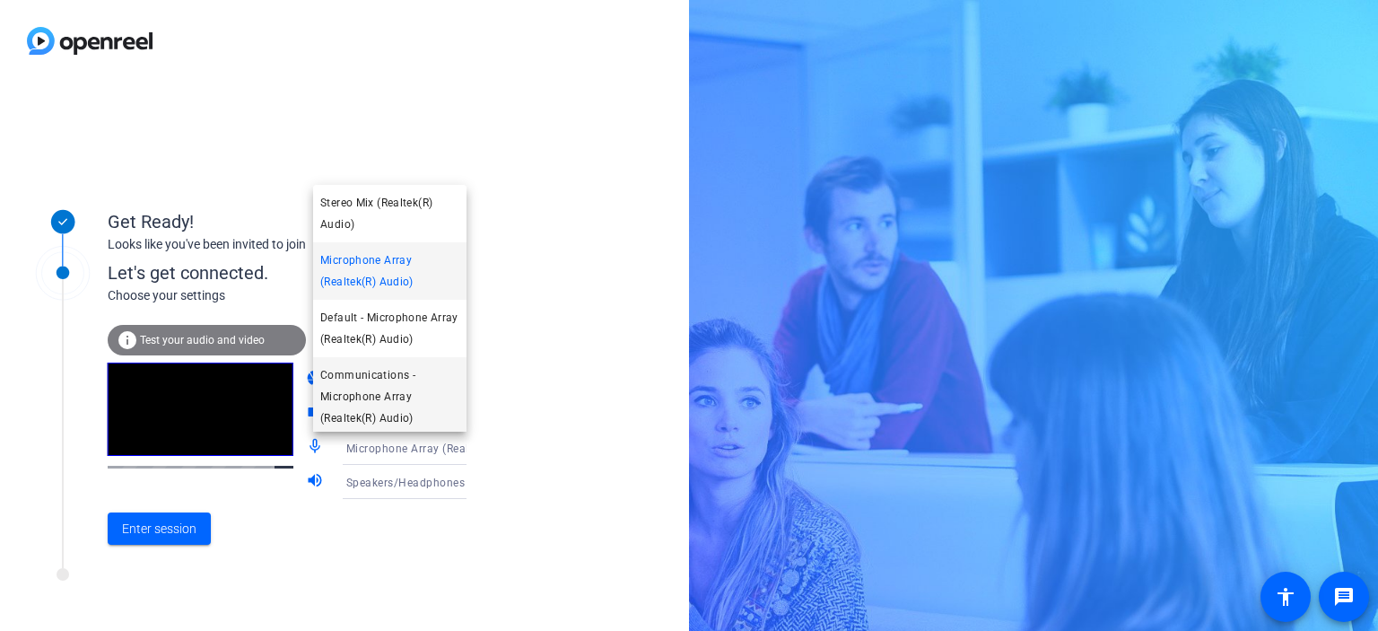
click at [395, 402] on span "Communications - Microphone Array (Realtek(R) Audio)" at bounding box center [389, 396] width 139 height 65
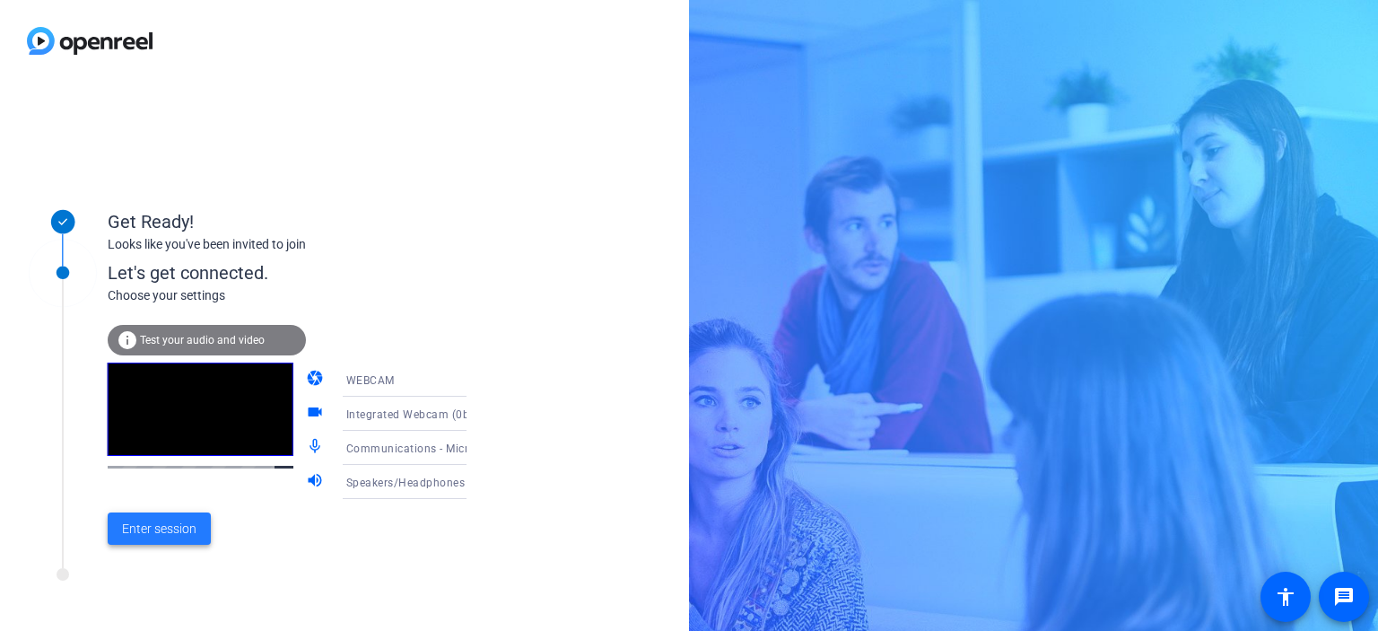
click at [169, 528] on span "Enter session" at bounding box center [159, 528] width 74 height 19
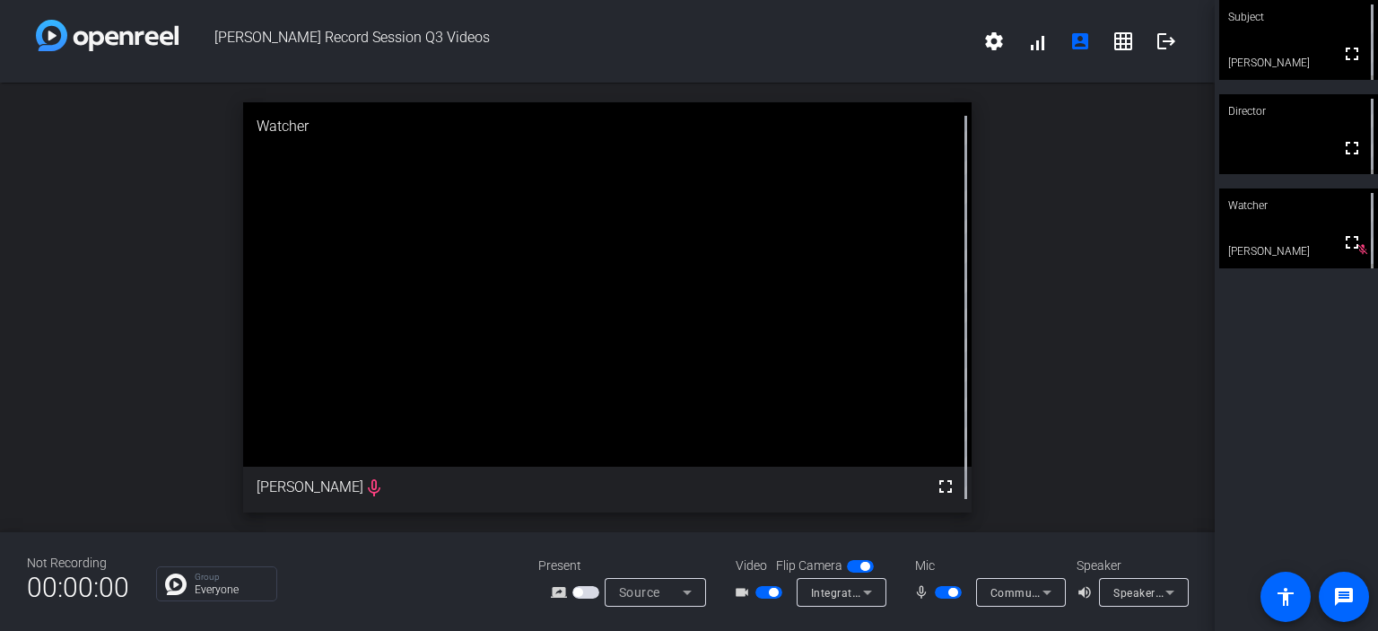
click at [1171, 588] on icon at bounding box center [1170, 592] width 22 height 22
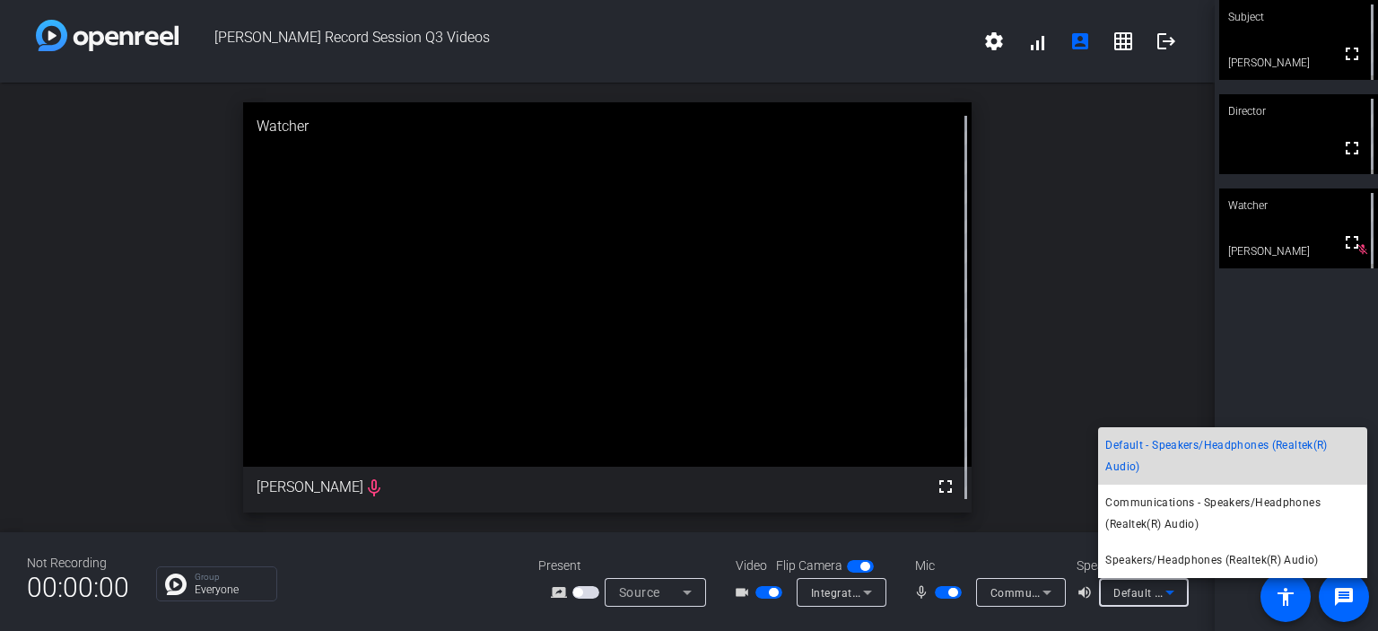
click at [1191, 457] on span "Default - Speakers/Headphones (Realtek(R) Audio)" at bounding box center [1232, 455] width 255 height 43
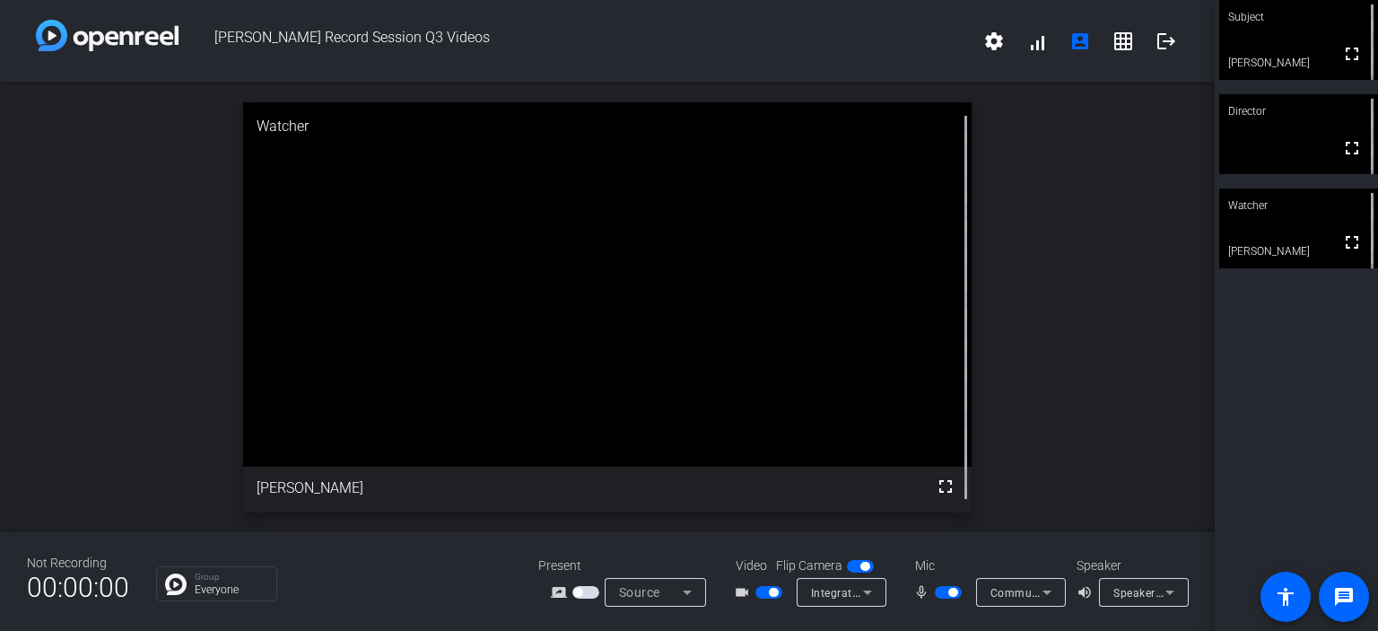
click at [1084, 589] on mat-icon "volume_up" at bounding box center [1087, 592] width 22 height 22
click at [1044, 594] on icon at bounding box center [1046, 592] width 9 height 4
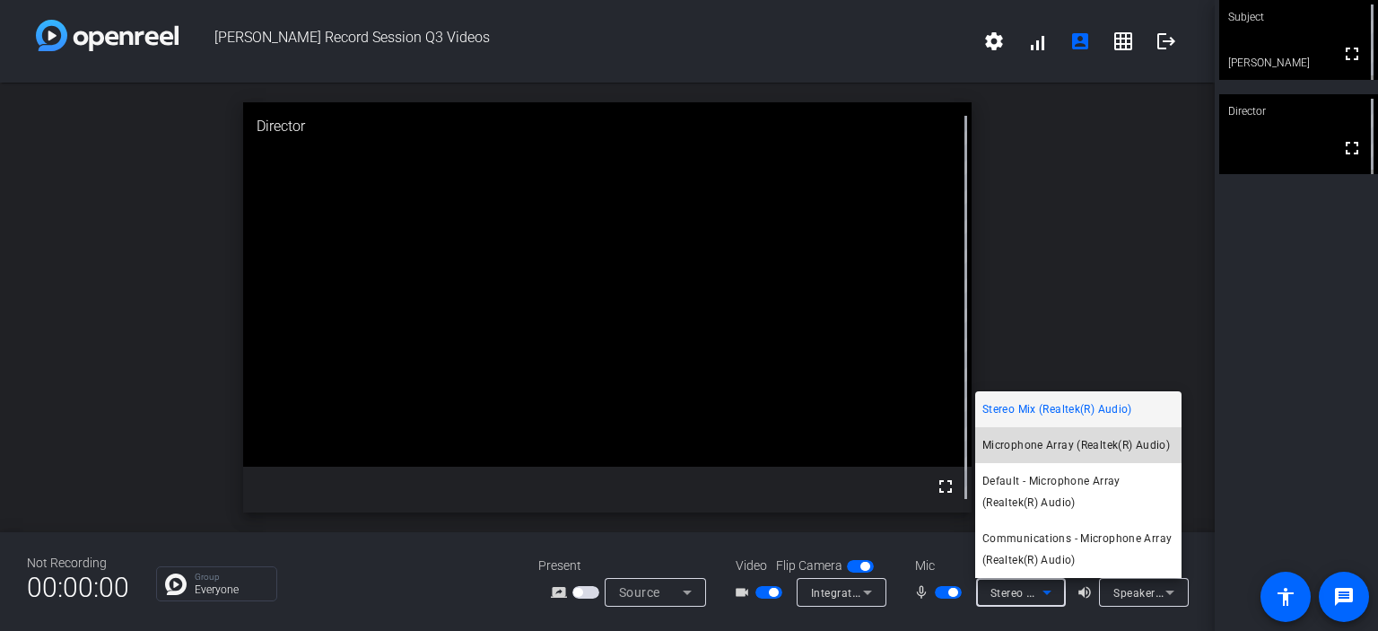
click at [1051, 440] on span "Microphone Array (Realtek(R) Audio)" at bounding box center [1075, 445] width 187 height 22
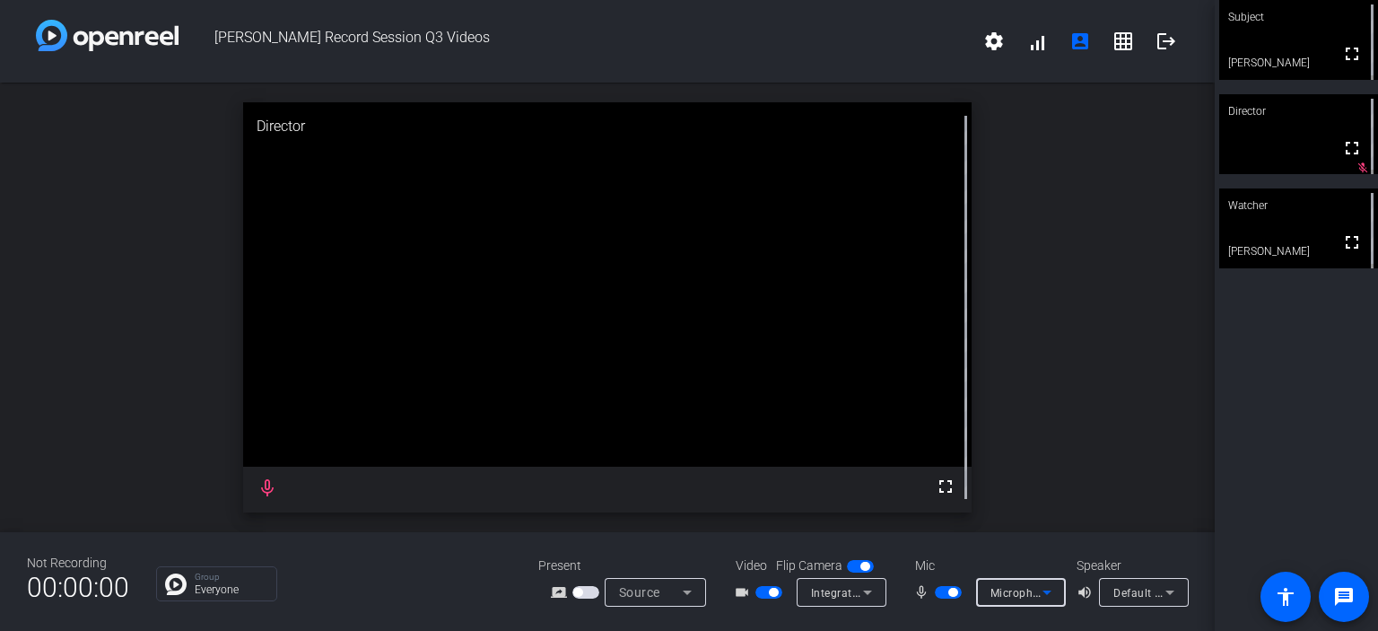
click at [1048, 593] on icon at bounding box center [1047, 592] width 22 height 22
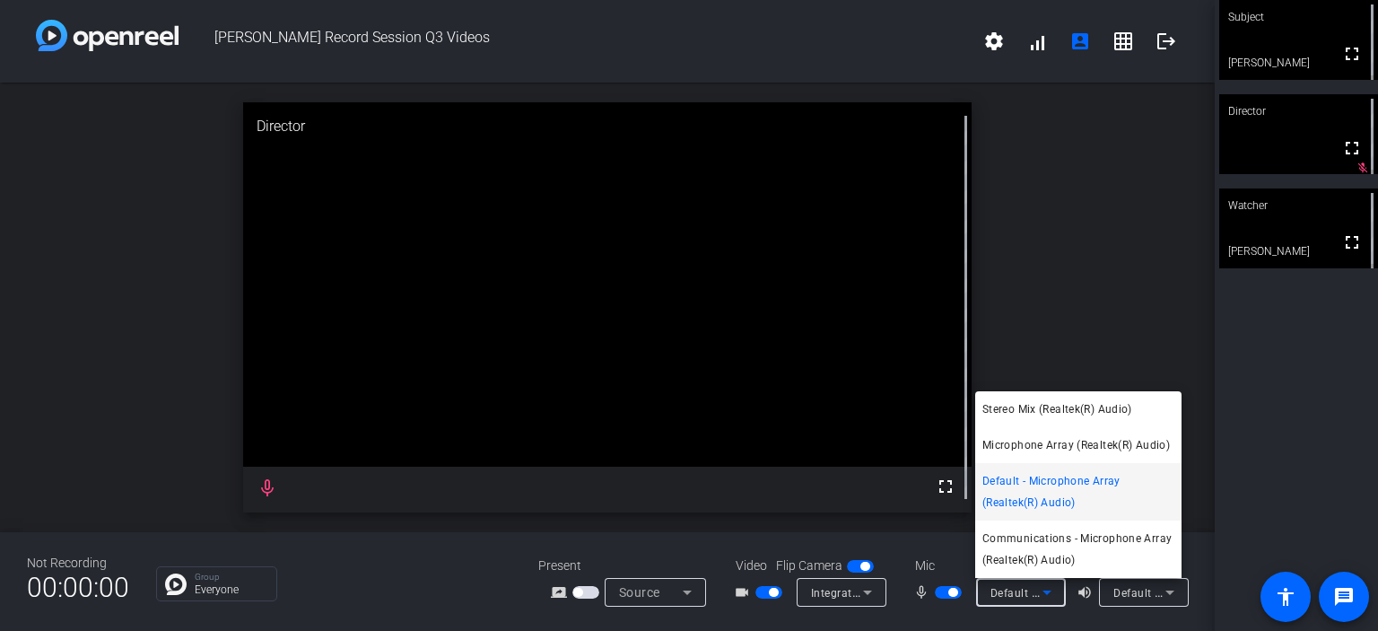
click at [944, 591] on div at bounding box center [689, 315] width 1378 height 631
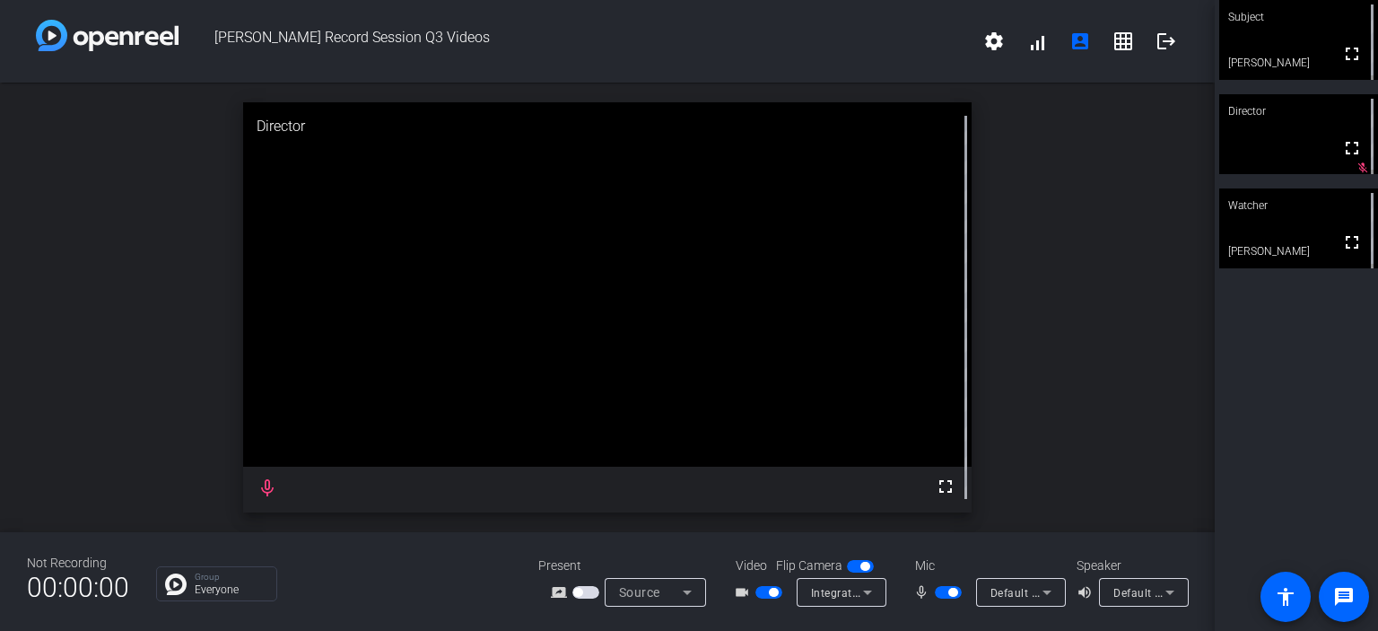
click at [944, 591] on span "button" at bounding box center [948, 592] width 27 height 13
click at [944, 591] on span "button" at bounding box center [940, 592] width 9 height 9
click at [1084, 591] on mat-icon "volume_up" at bounding box center [1087, 592] width 22 height 22
click at [1080, 594] on mat-icon "volume_up" at bounding box center [1087, 592] width 22 height 22
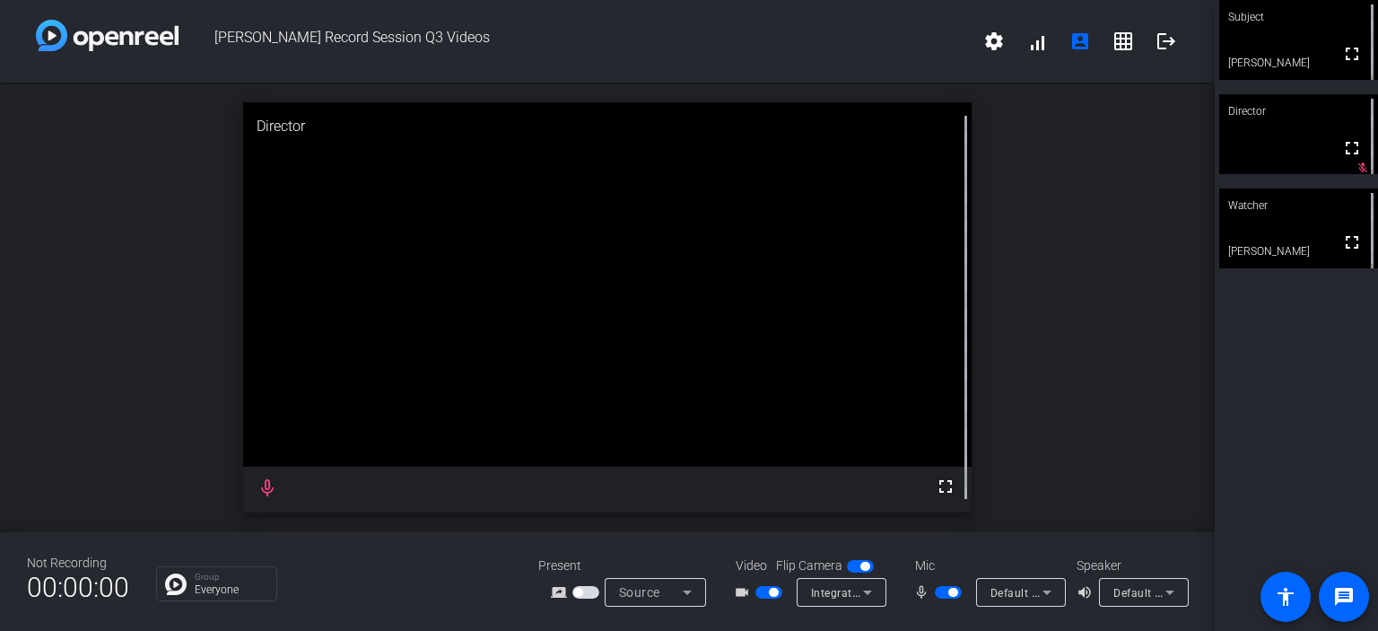
click at [1178, 595] on icon at bounding box center [1170, 592] width 22 height 22
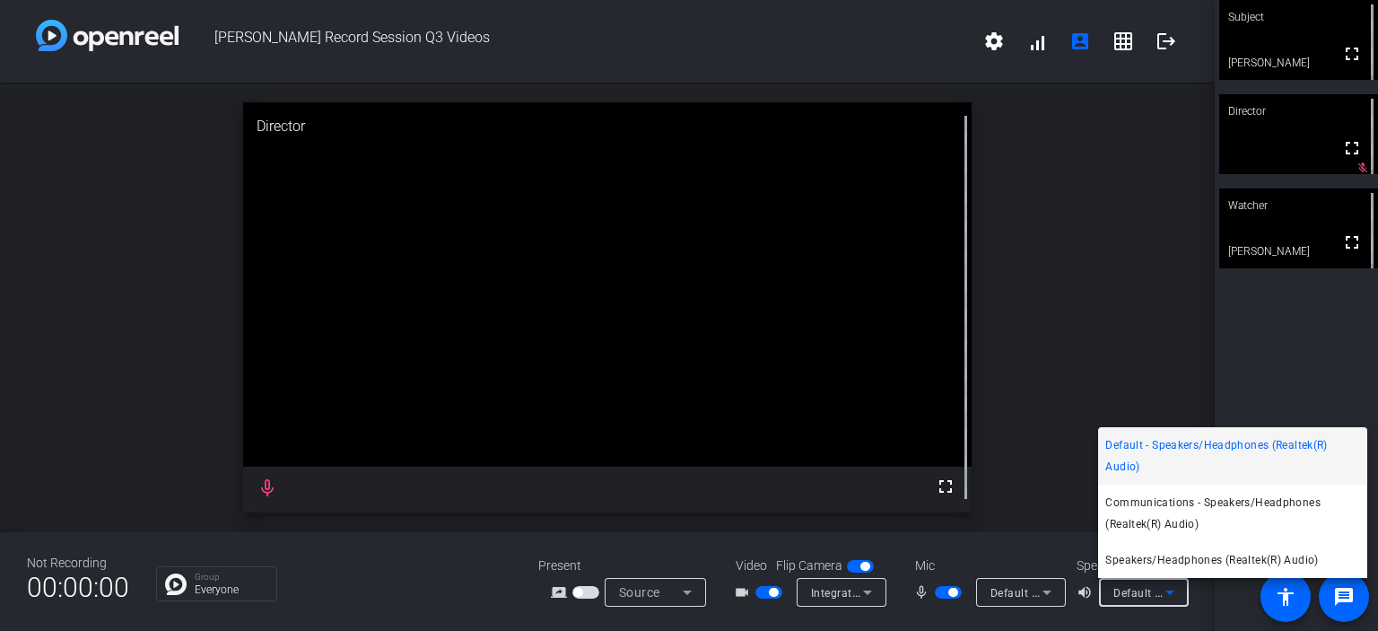
click at [1172, 591] on div at bounding box center [689, 315] width 1378 height 631
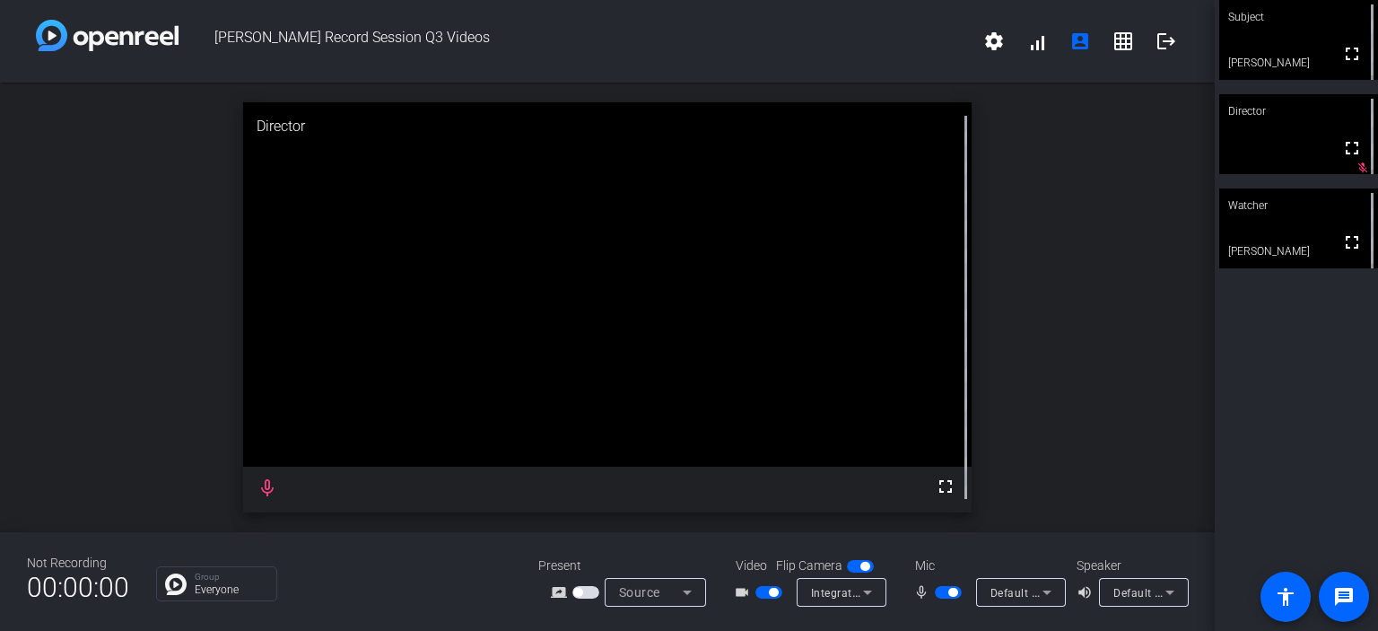
click at [262, 466] on video at bounding box center [607, 284] width 728 height 364
click at [1046, 595] on icon at bounding box center [1046, 592] width 9 height 4
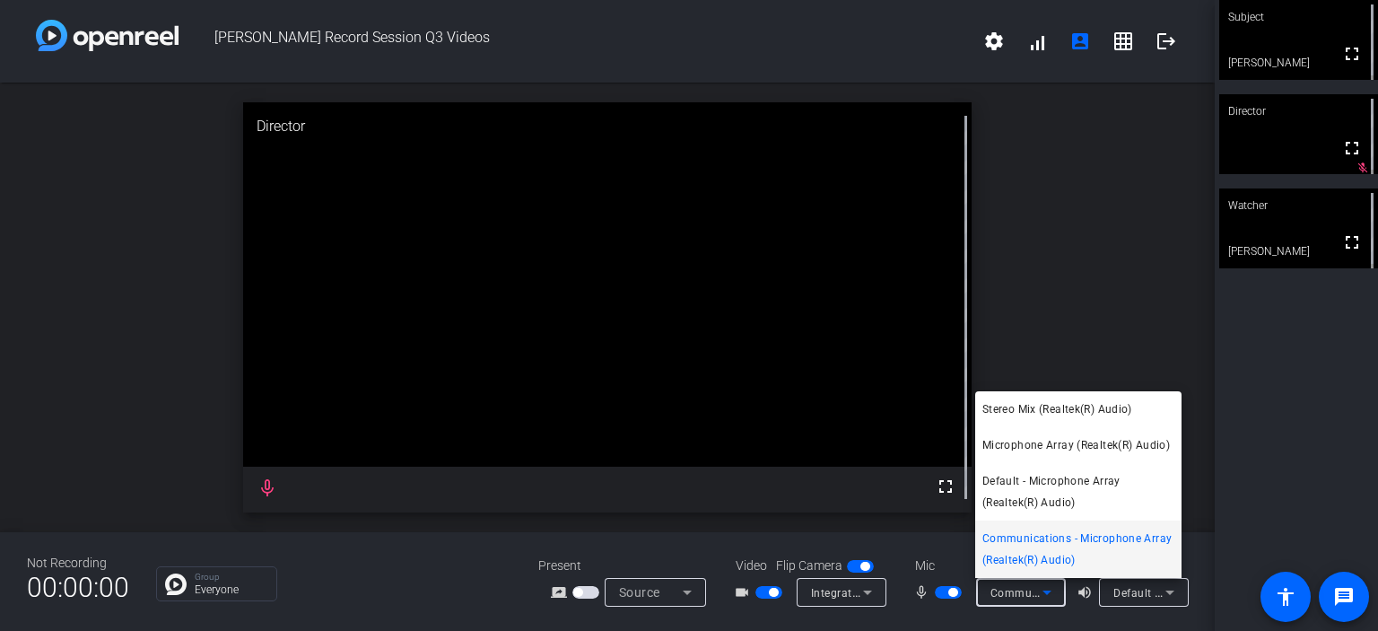
click at [1046, 595] on div at bounding box center [689, 315] width 1378 height 631
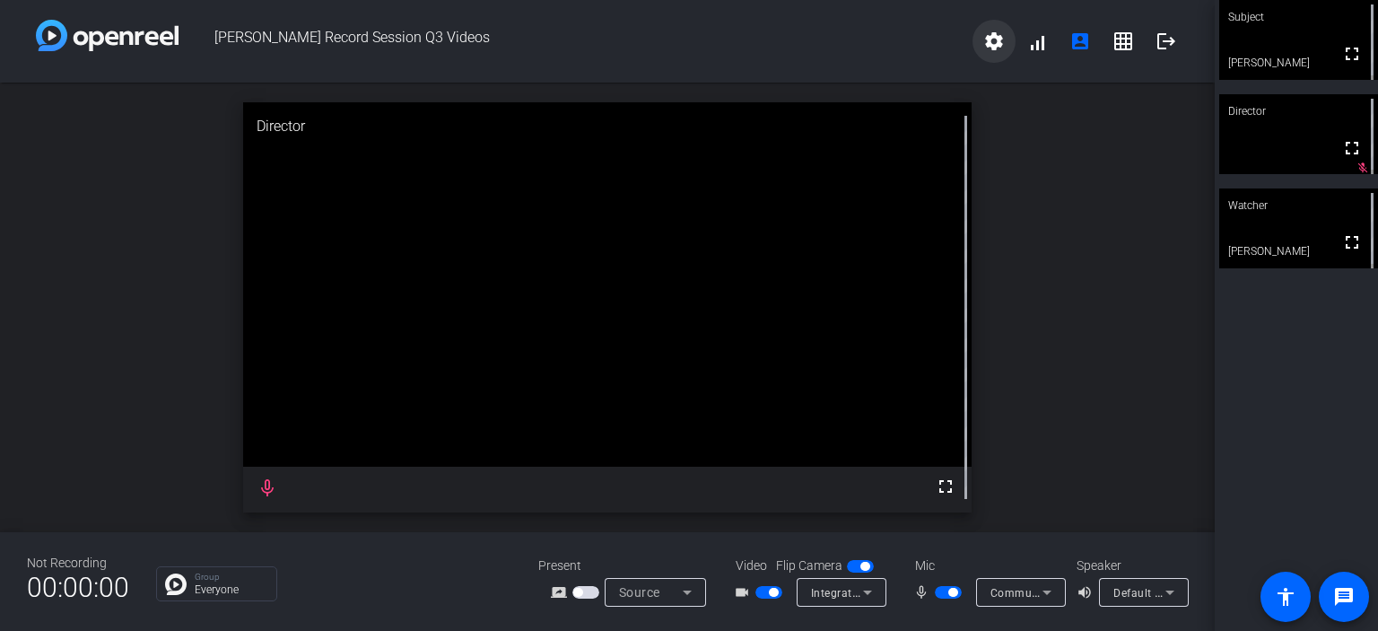
click at [998, 46] on mat-icon "settings" at bounding box center [994, 41] width 22 height 22
click at [997, 46] on div at bounding box center [689, 315] width 1378 height 631
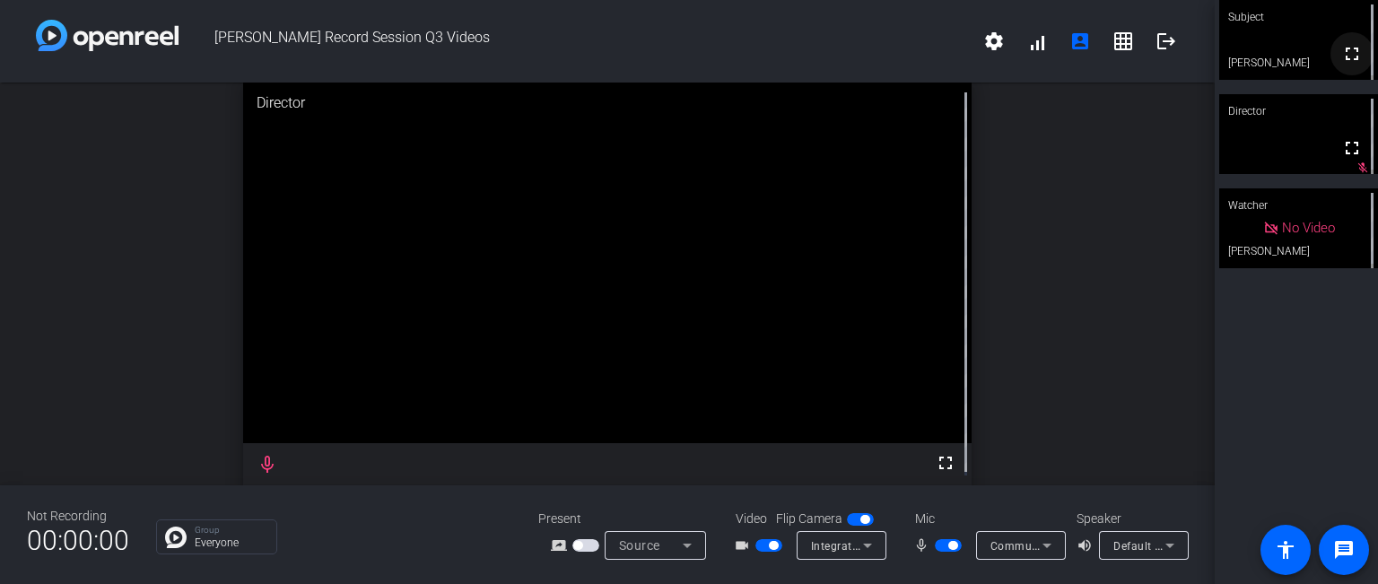
click at [1345, 53] on mat-icon "fullscreen" at bounding box center [1352, 54] width 22 height 22
